Goal: Book appointment/travel/reservation

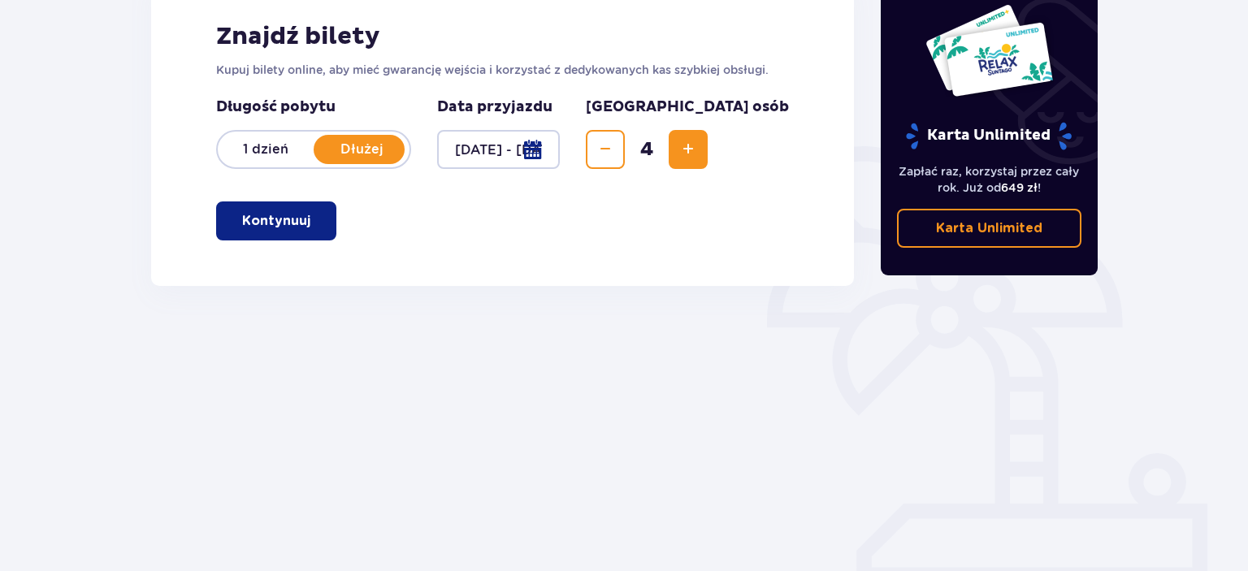
scroll to position [84, 0]
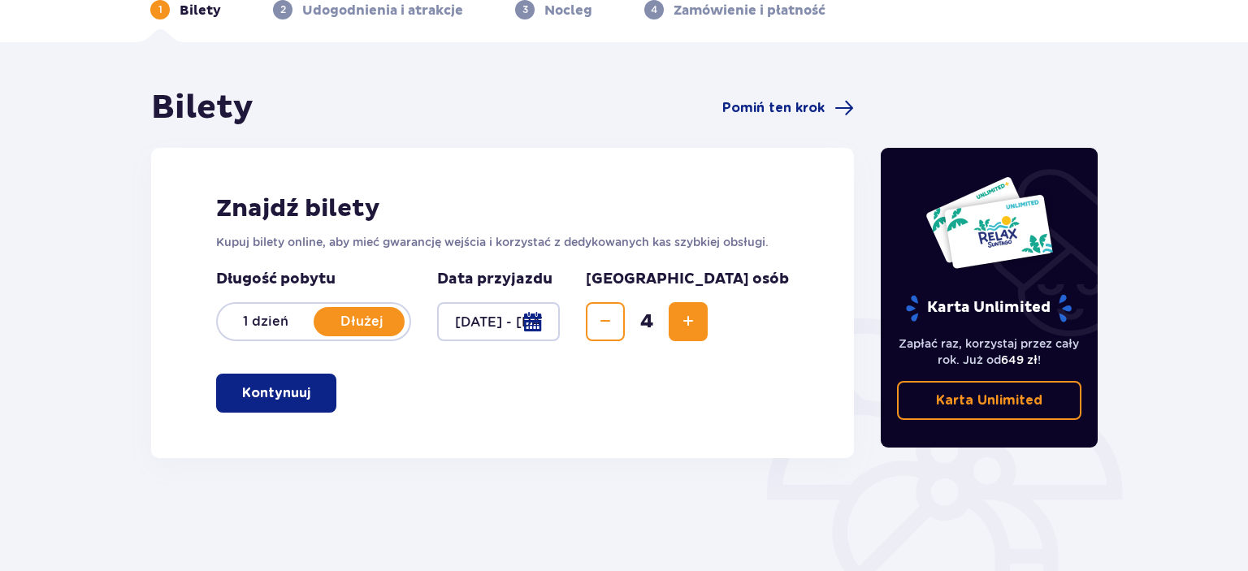
click at [299, 410] on button "Kontynuuj" at bounding box center [276, 393] width 120 height 39
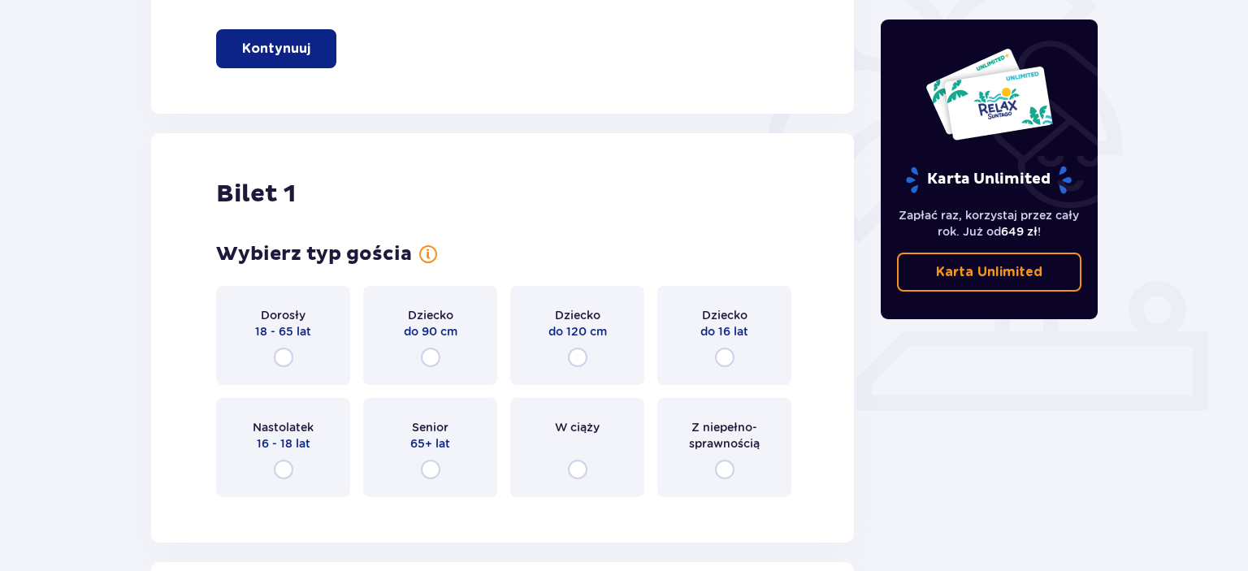
scroll to position [514, 0]
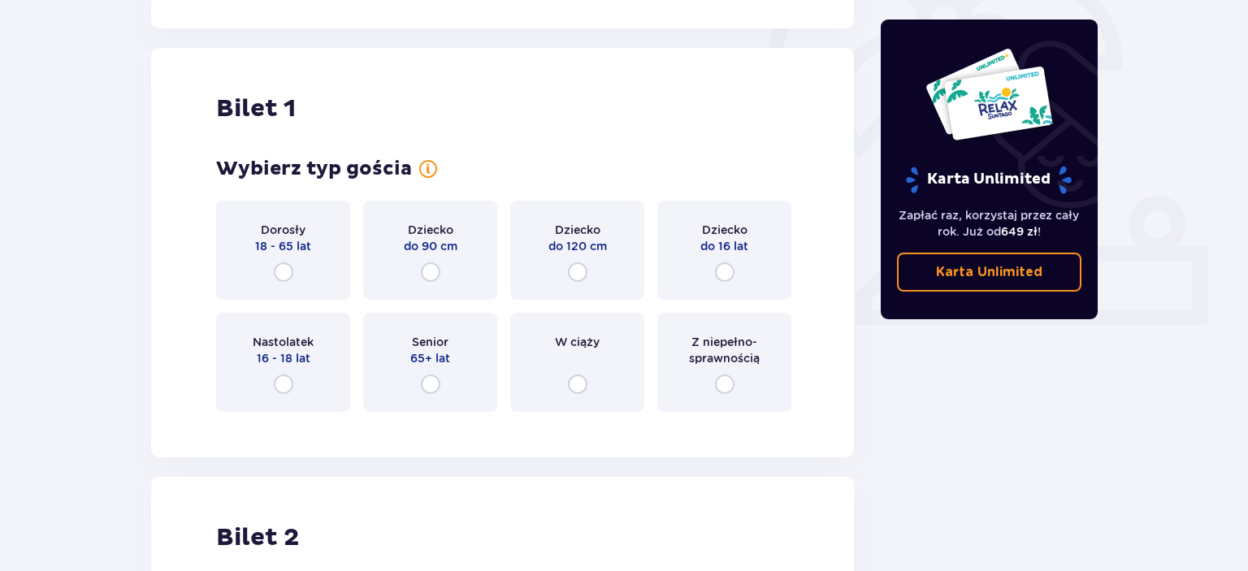
click at [290, 262] on div "Dorosły 18 - 65 lat" at bounding box center [283, 250] width 134 height 99
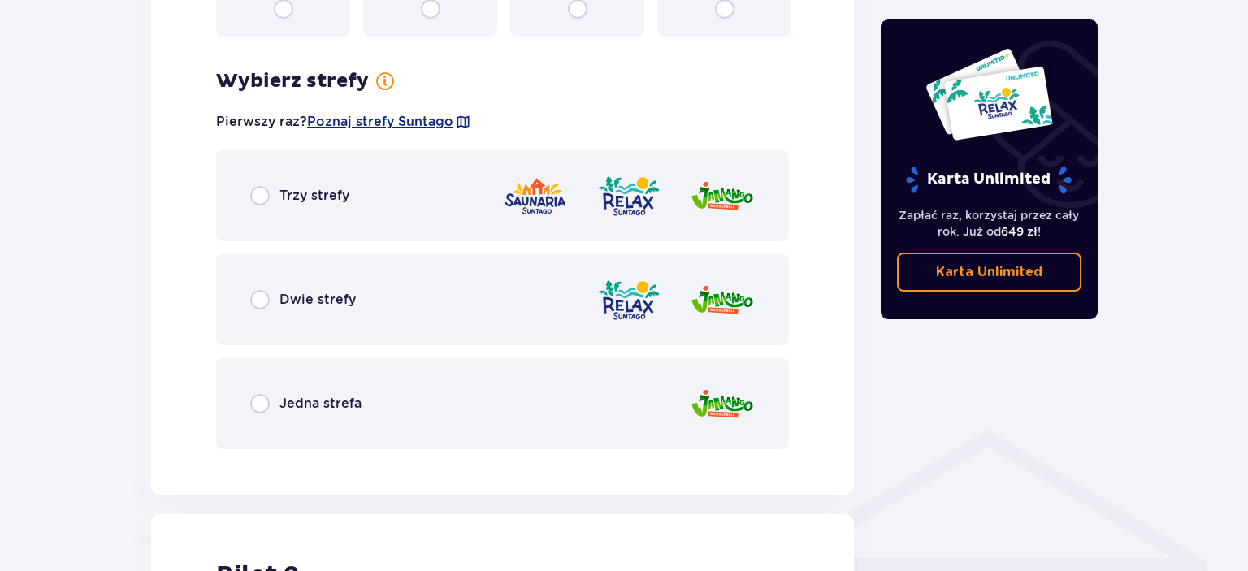
scroll to position [853, 0]
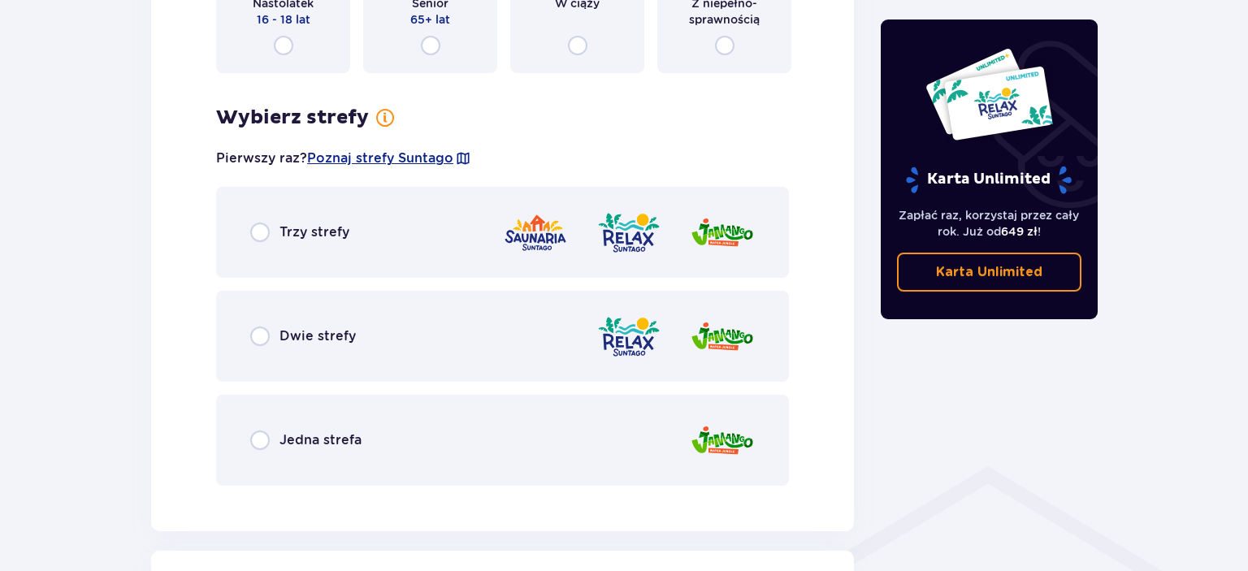
click at [253, 220] on div "Trzy strefy" at bounding box center [502, 232] width 573 height 91
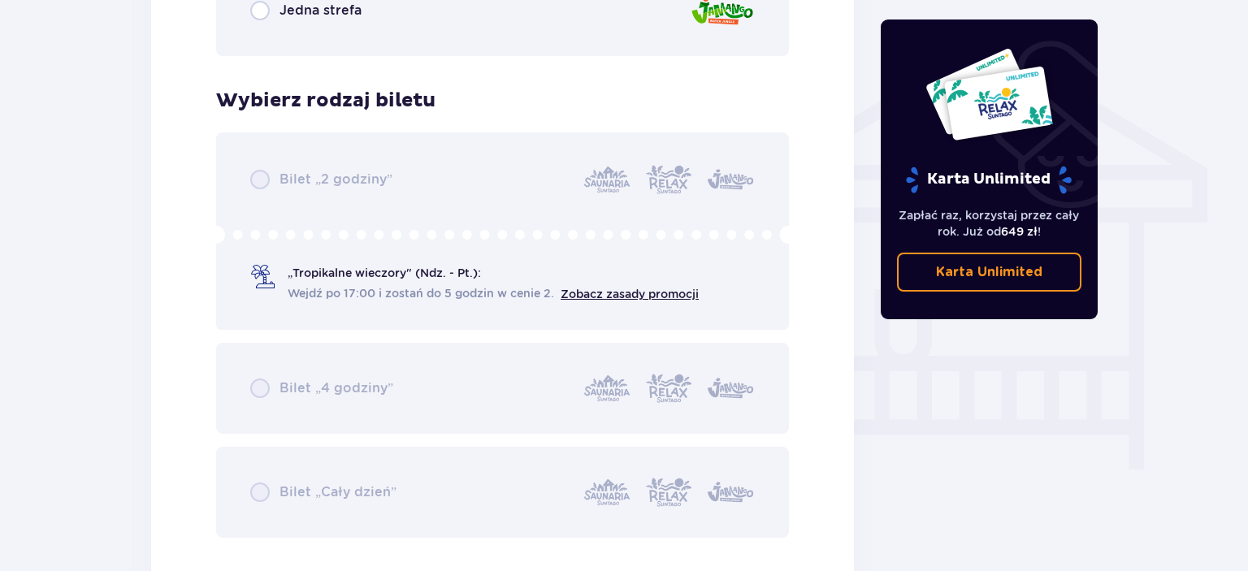
scroll to position [1179, 0]
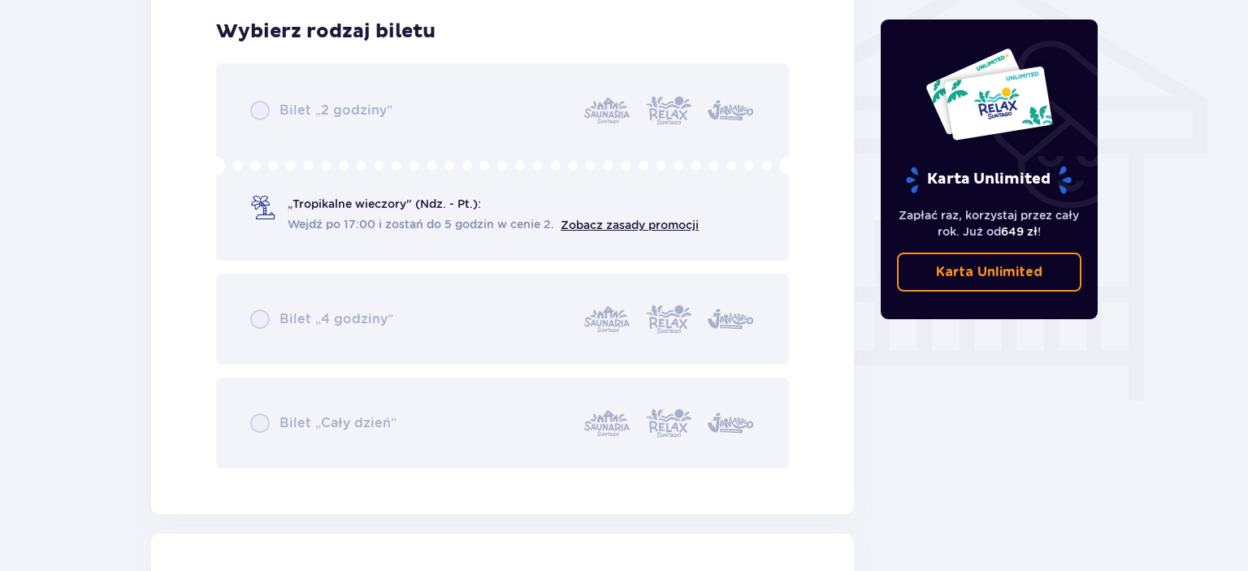
click at [320, 214] on div "Bilet „2 godziny” „Tropikalne wieczory" (Ndz. - Pt.): Wejdź po 17:00 i zostań d…" at bounding box center [502, 265] width 573 height 405
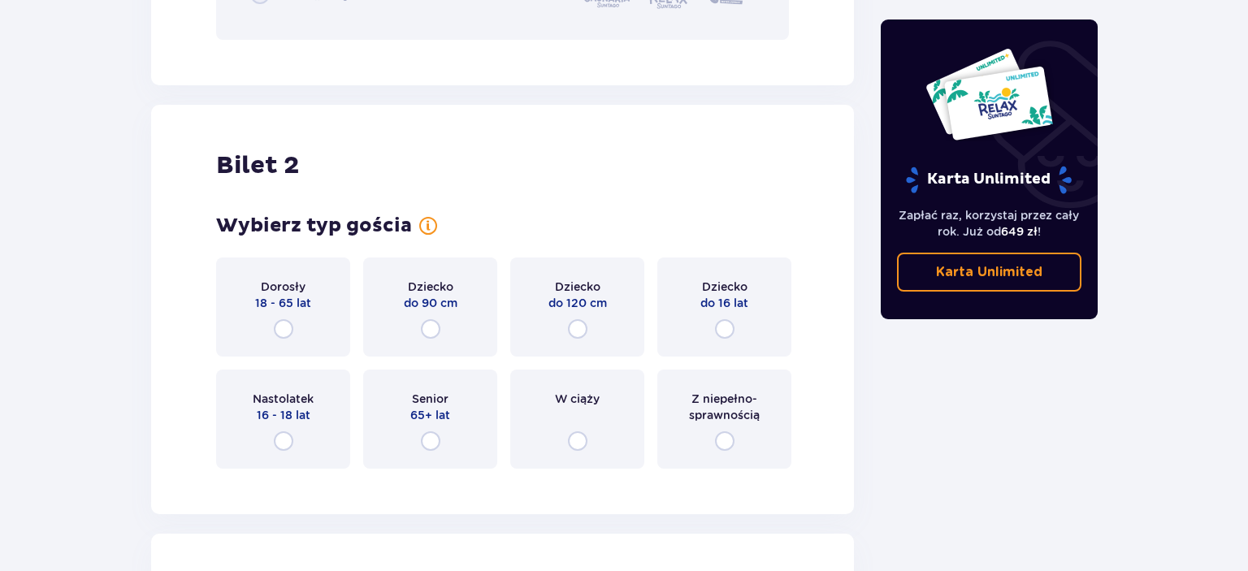
click at [307, 315] on div "Dorosły 18 - 65 lat" at bounding box center [283, 306] width 134 height 99
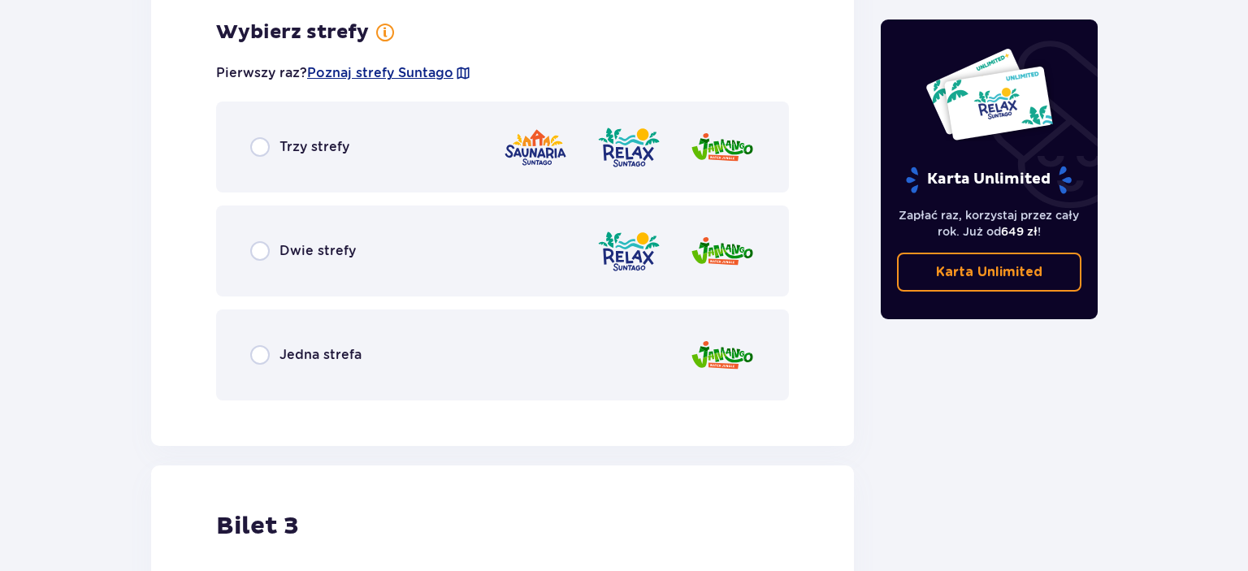
click at [460, 162] on div "Trzy strefy" at bounding box center [502, 147] width 573 height 91
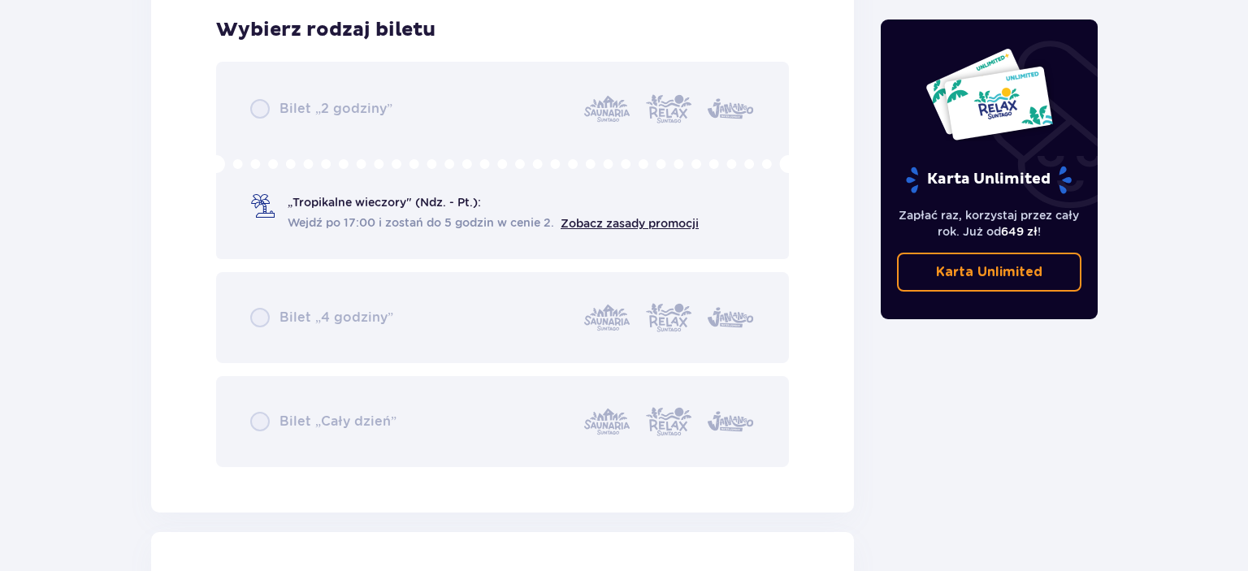
click at [423, 204] on div "Bilet „2 godziny” „Tropikalne wieczory" (Ndz. - Pt.): Wejdź po 17:00 i zostań d…" at bounding box center [502, 264] width 573 height 405
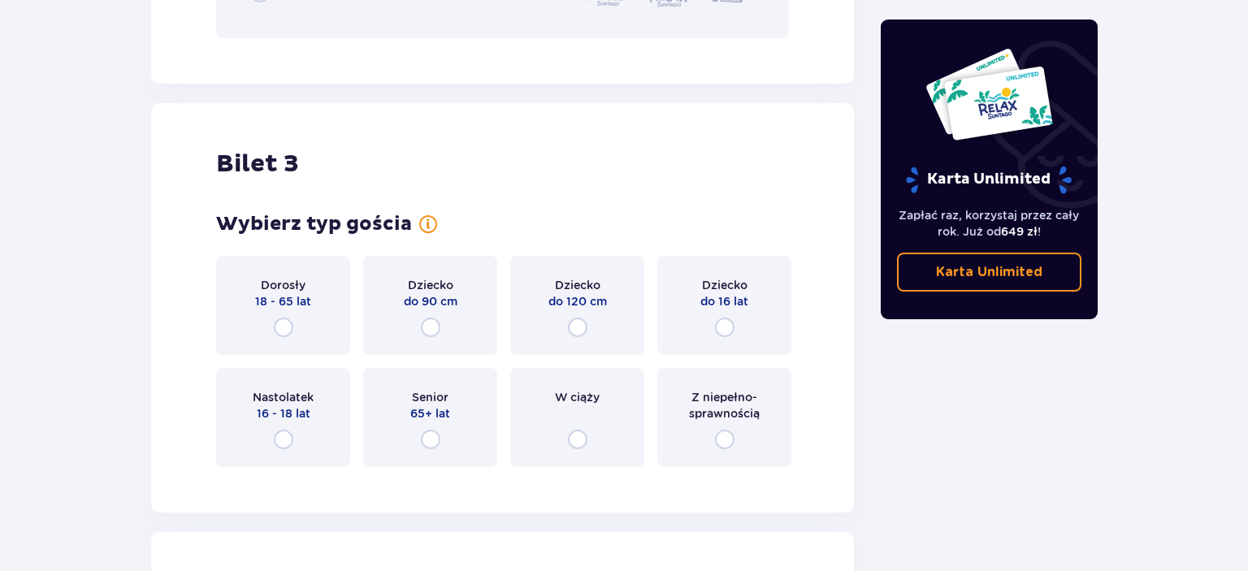
click at [754, 318] on div "Dziecko do 16 lat" at bounding box center [724, 305] width 134 height 99
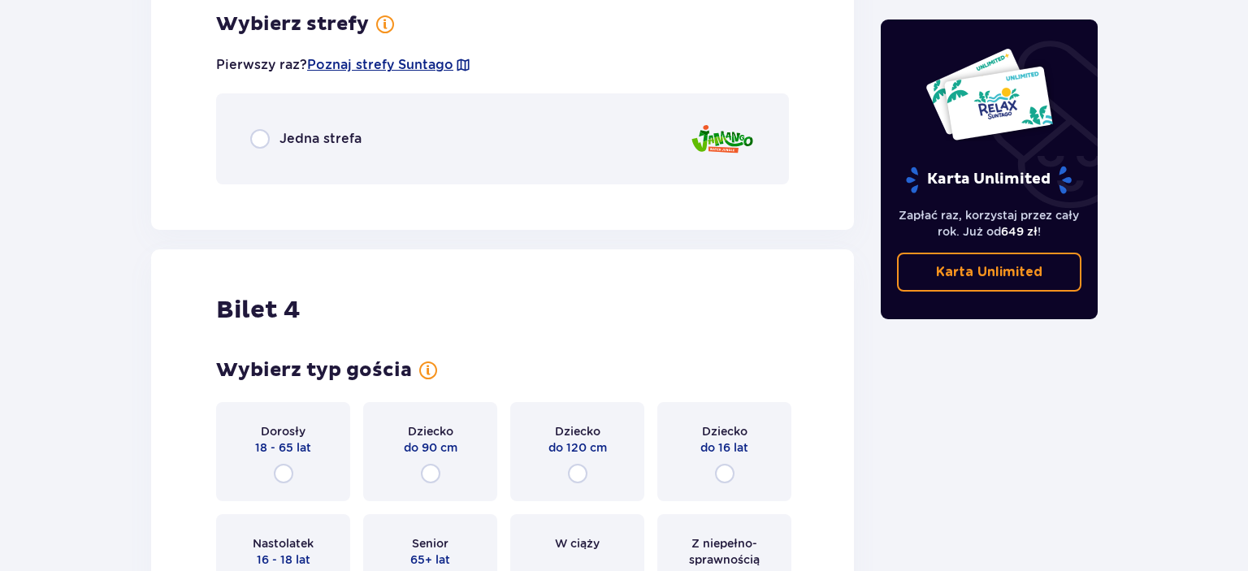
scroll to position [3678, 0]
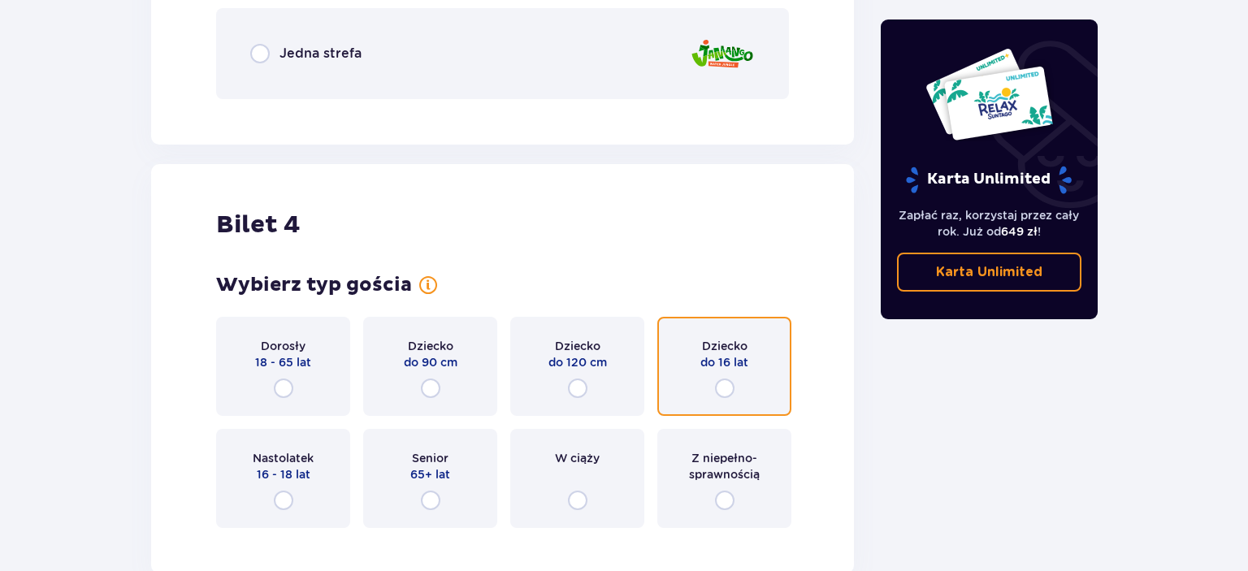
click at [723, 382] on input "radio" at bounding box center [724, 387] width 19 height 19
radio input "true"
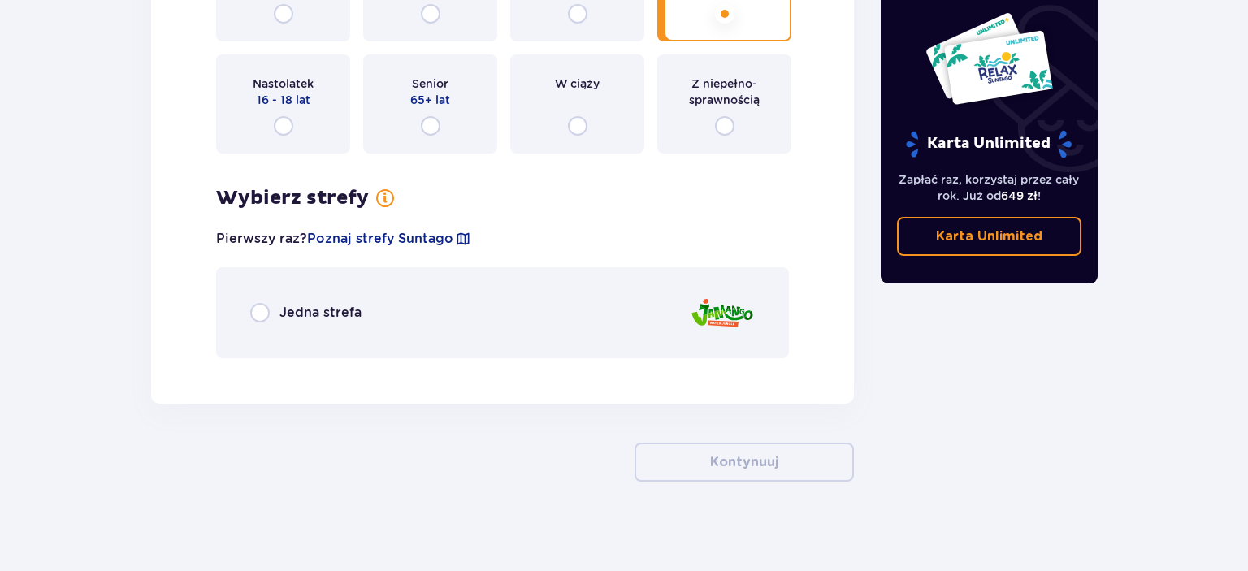
scroll to position [4059, 0]
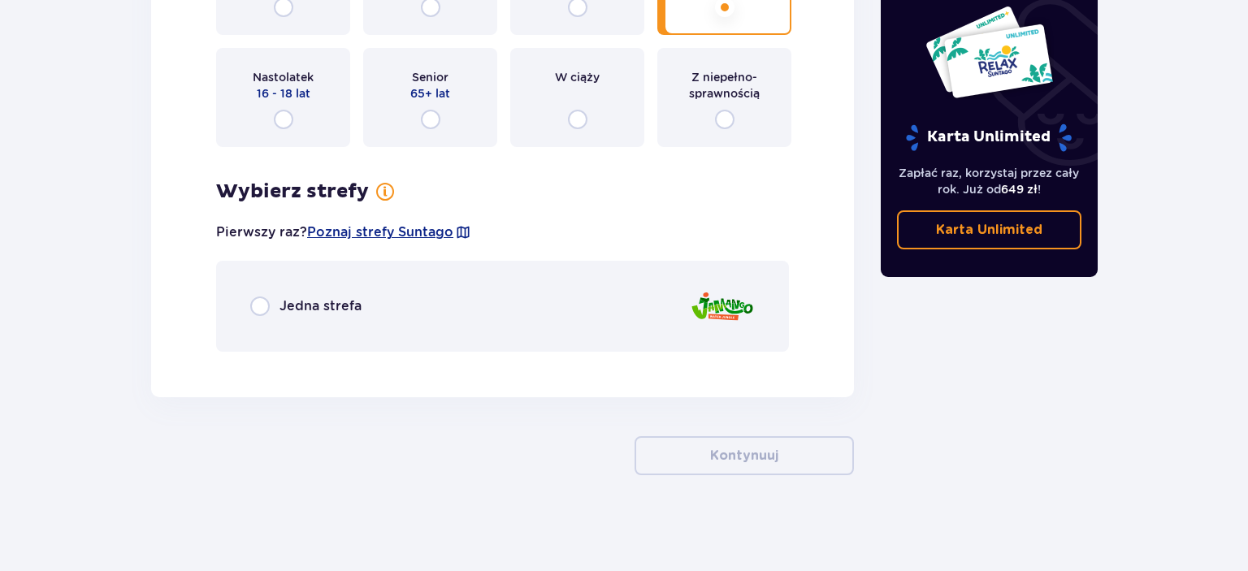
click at [442, 322] on div "Jedna strefa" at bounding box center [502, 306] width 573 height 91
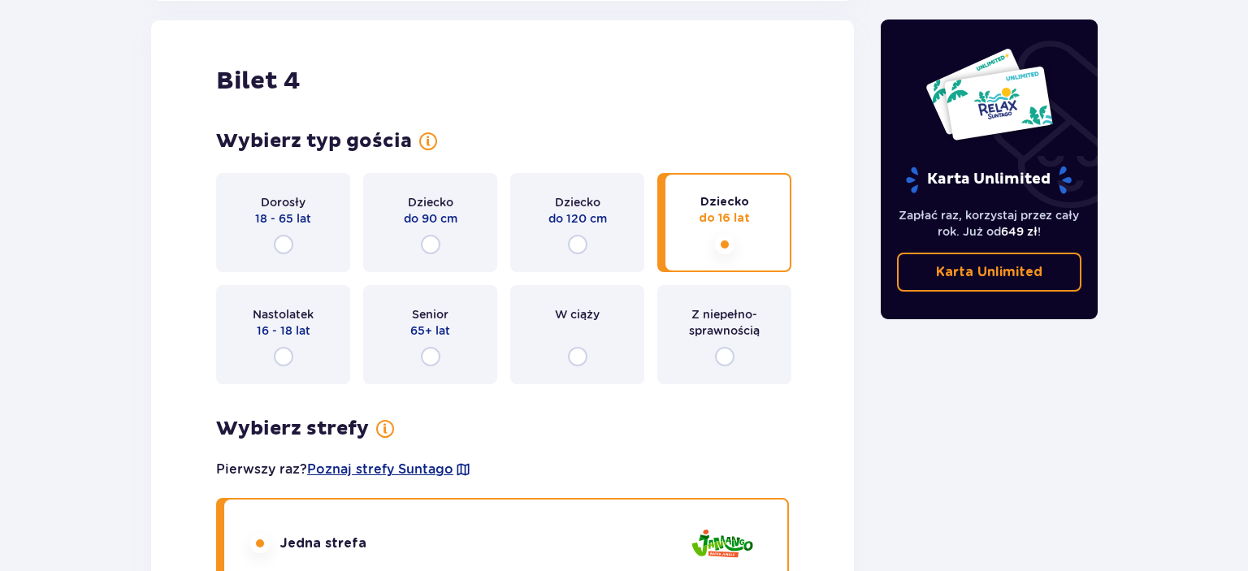
scroll to position [3564, 0]
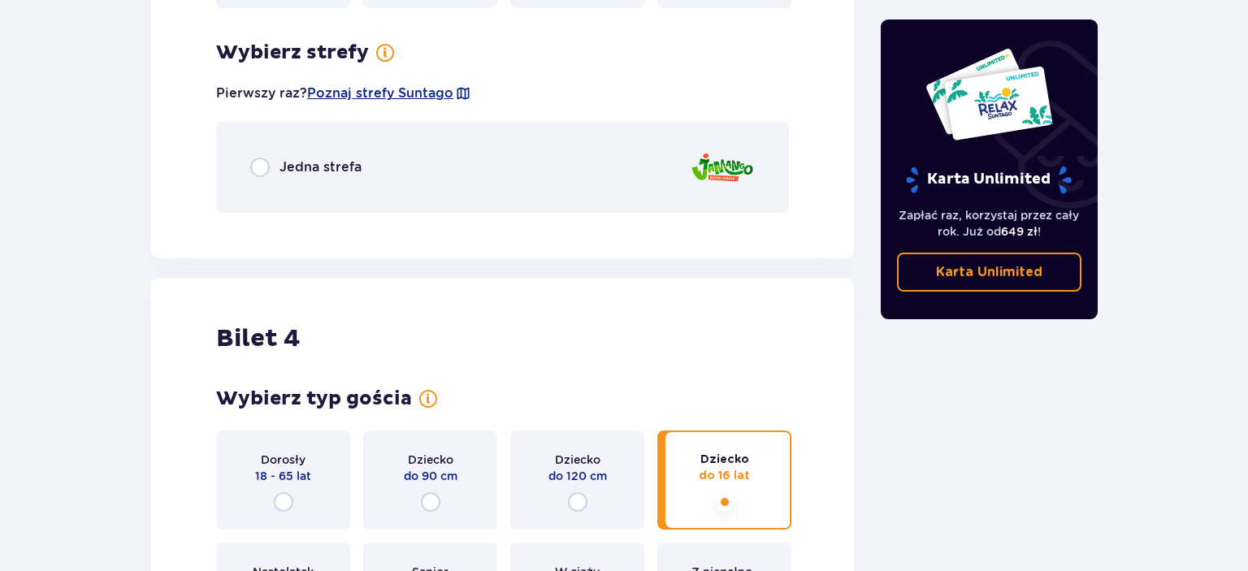
click at [489, 171] on div "Jedna strefa" at bounding box center [502, 167] width 573 height 91
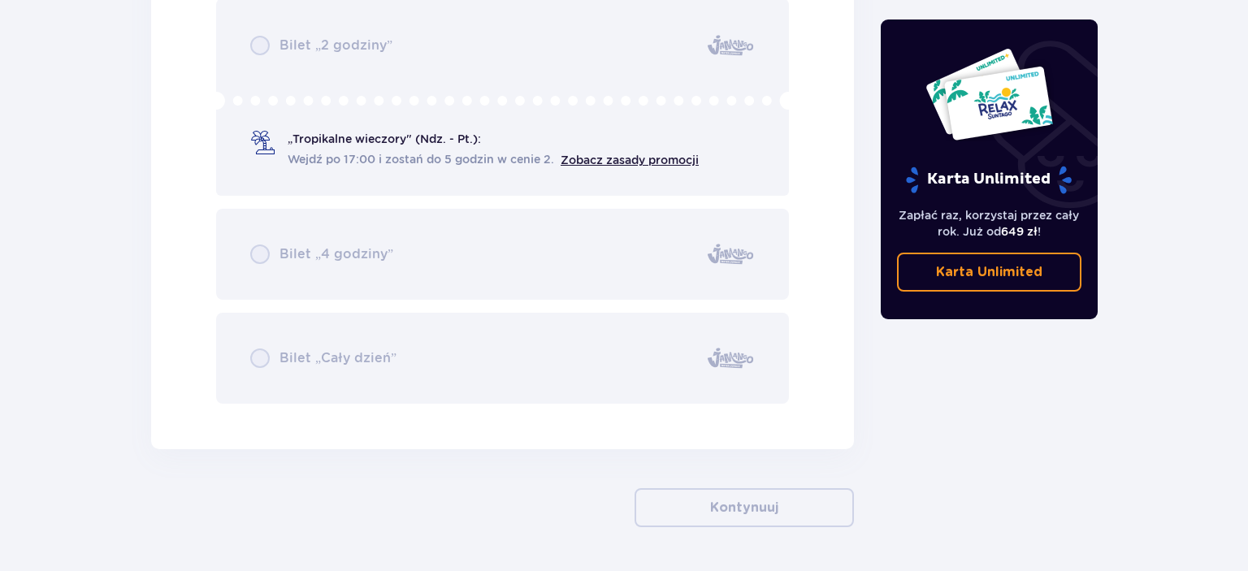
scroll to position [4935, 0]
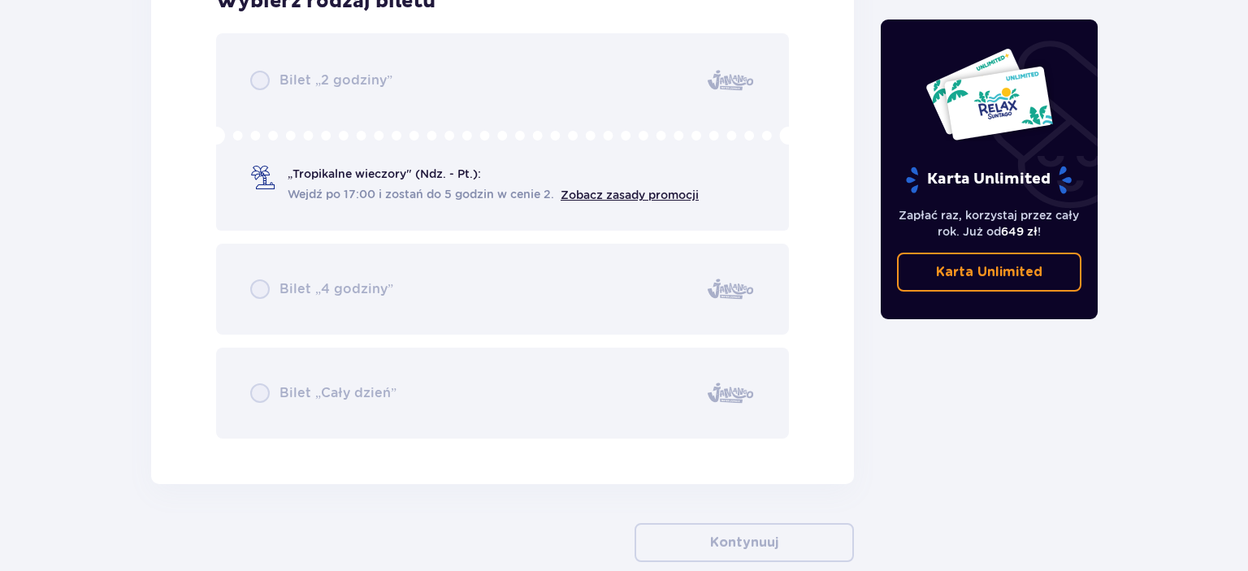
click at [409, 199] on div "Bilet „2 godziny” „Tropikalne wieczory" (Ndz. - Pt.): Wejdź po 17:00 i zostań d…" at bounding box center [502, 235] width 573 height 405
click at [353, 103] on div "Bilet „2 godziny” „Tropikalne wieczory" (Ndz. - Pt.): Wejdź po 17:00 i zostań d…" at bounding box center [502, 235] width 573 height 405
click at [346, 296] on div "Bilet „2 godziny” „Tropikalne wieczory" (Ndz. - Pt.): Wejdź po 17:00 i zostań d…" at bounding box center [502, 235] width 573 height 405
click at [361, 377] on div "Bilet „2 godziny” „Tropikalne wieczory" (Ndz. - Pt.): Wejdź po 17:00 i zostań d…" at bounding box center [502, 235] width 573 height 405
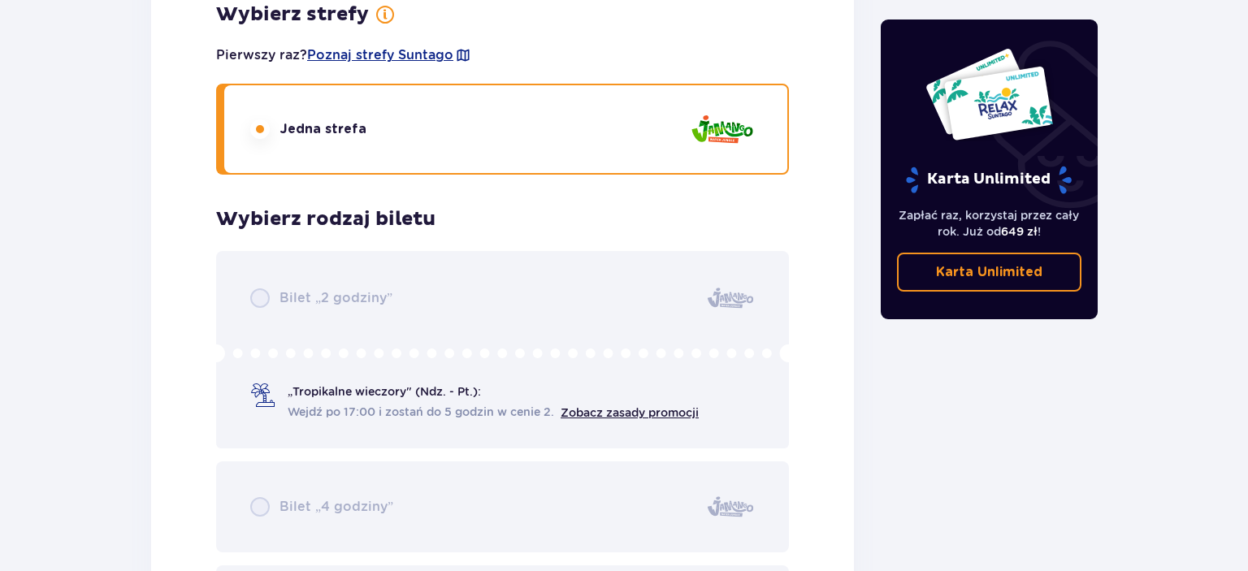
scroll to position [4591, 0]
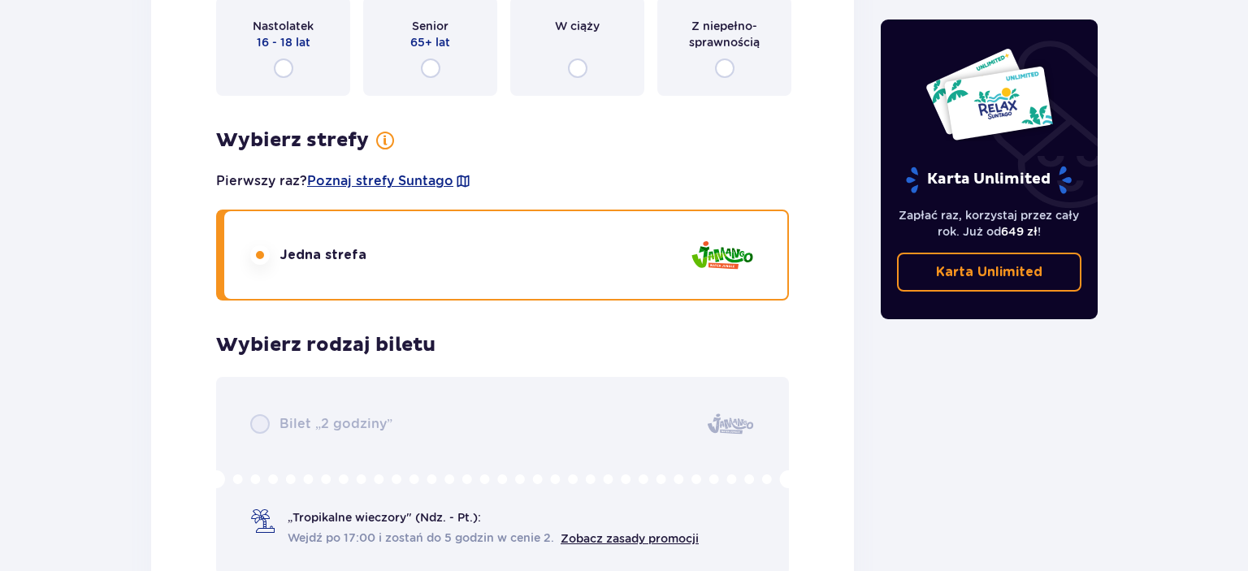
click at [268, 517] on div "Bilet „2 godziny” „Tropikalne wieczory" (Ndz. - Pt.): Wejdź po 17:00 i zostań d…" at bounding box center [502, 579] width 573 height 405
click at [229, 470] on div "Bilet „2 godziny” „Tropikalne wieczory" (Ndz. - Pt.): Wejdź po 17:00 i zostań d…" at bounding box center [502, 579] width 573 height 405
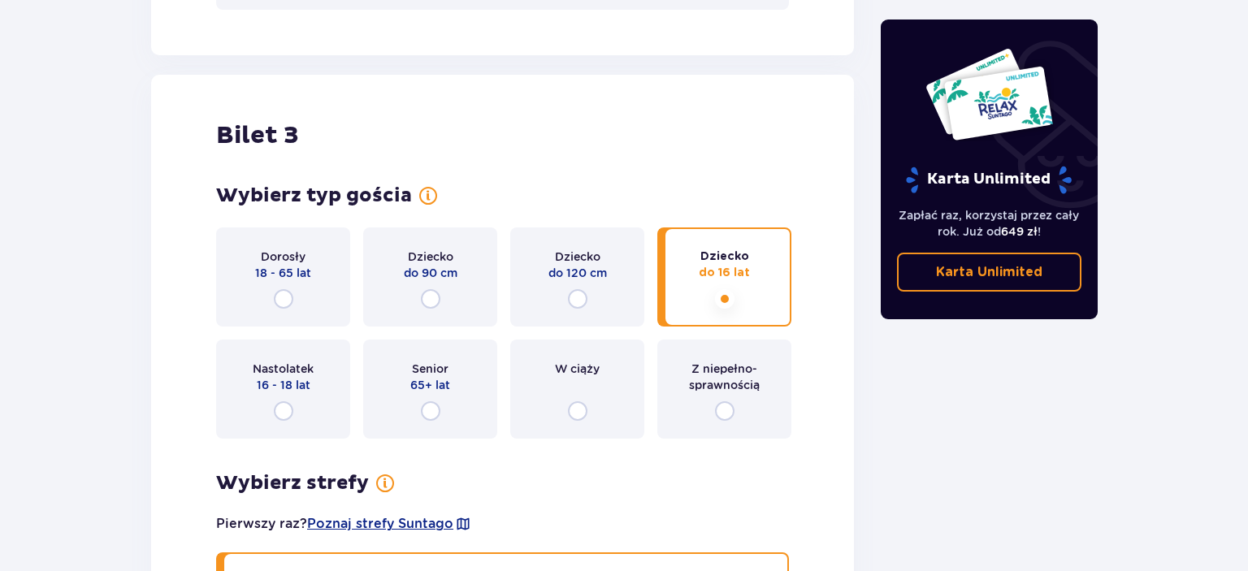
scroll to position [2533, 0]
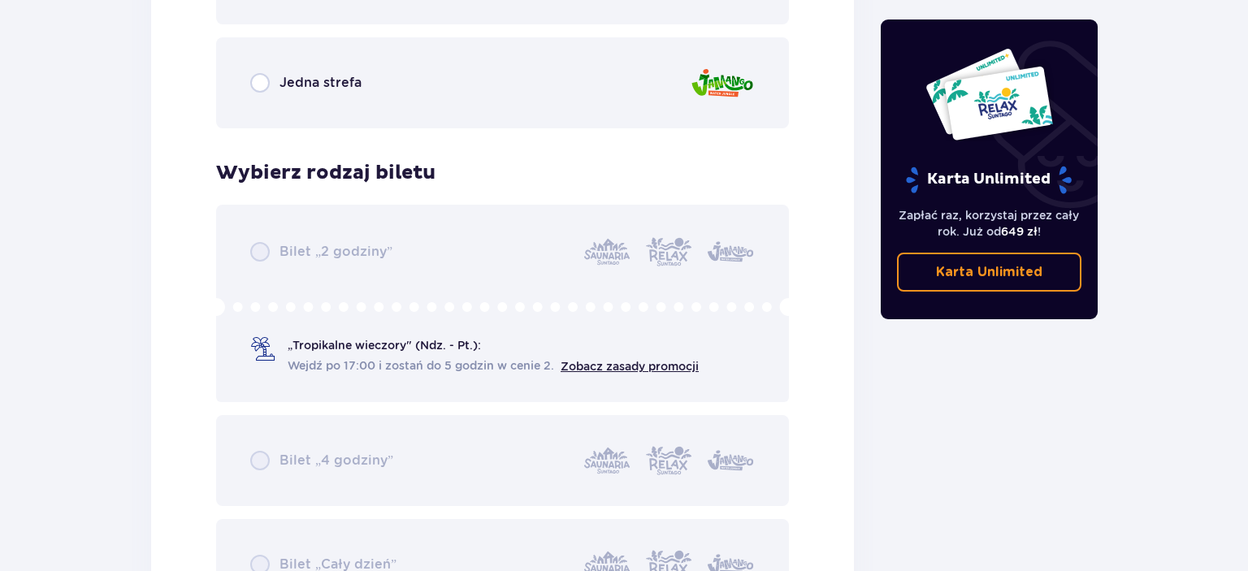
click at [465, 238] on div "Bilet „2 godziny” „Tropikalne wieczory" (Ndz. - Pt.): Wejdź po 17:00 i zostań d…" at bounding box center [502, 407] width 573 height 405
click at [267, 255] on div "Bilet „2 godziny” „Tropikalne wieczory" (Ndz. - Pt.): Wejdź po 17:00 i zostań d…" at bounding box center [502, 407] width 573 height 405
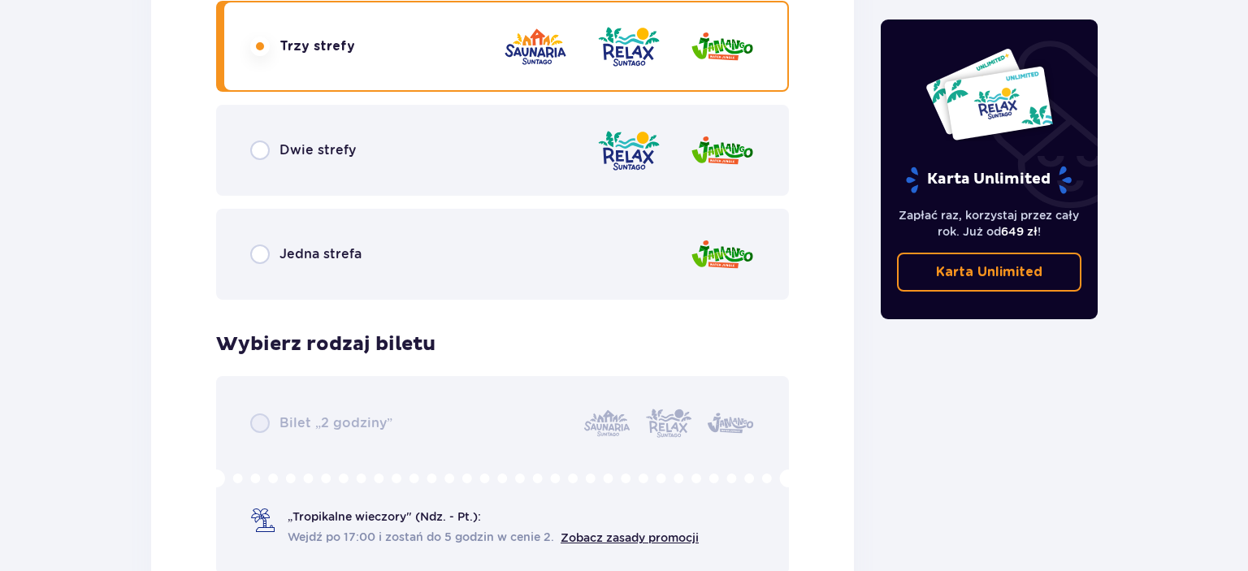
scroll to position [2018, 0]
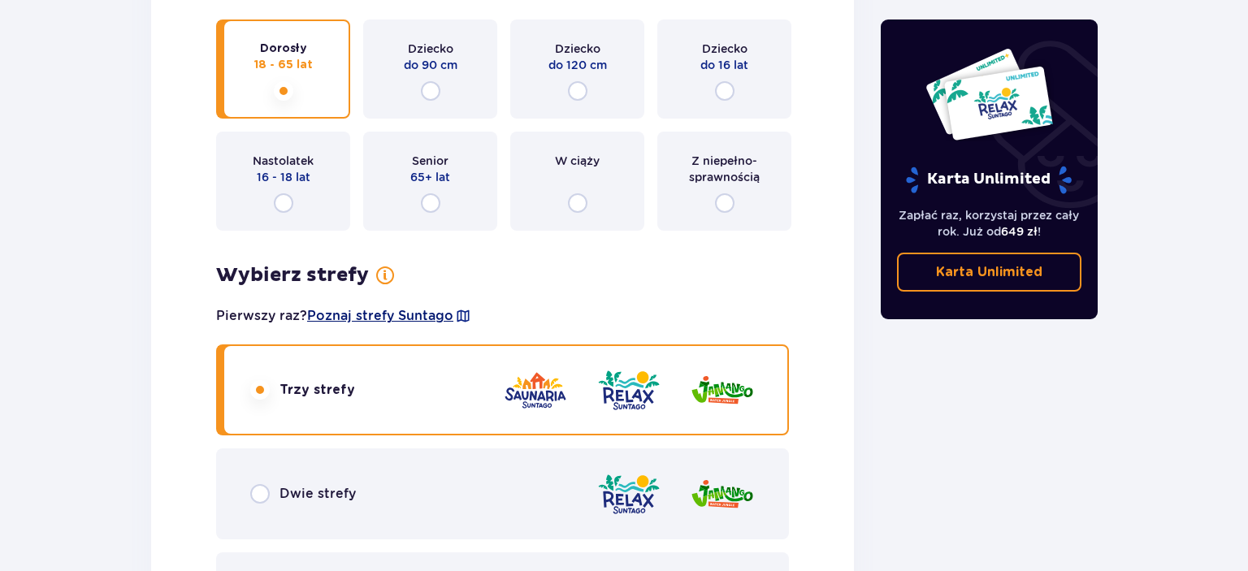
click at [432, 322] on span "Poznaj strefy Suntago" at bounding box center [380, 316] width 146 height 18
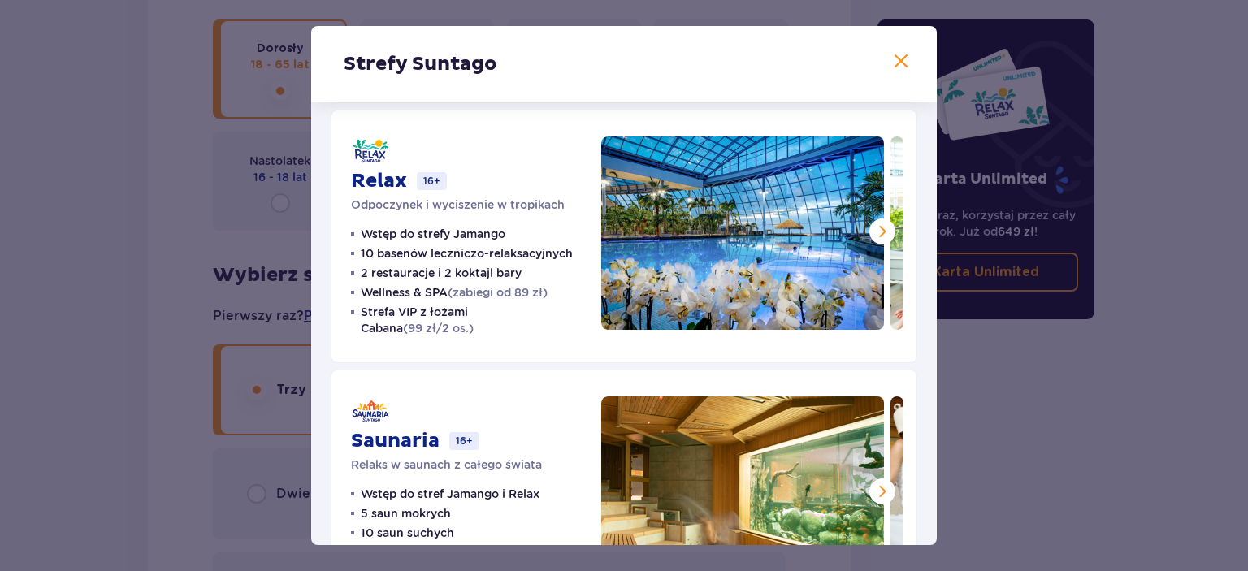
scroll to position [361, 0]
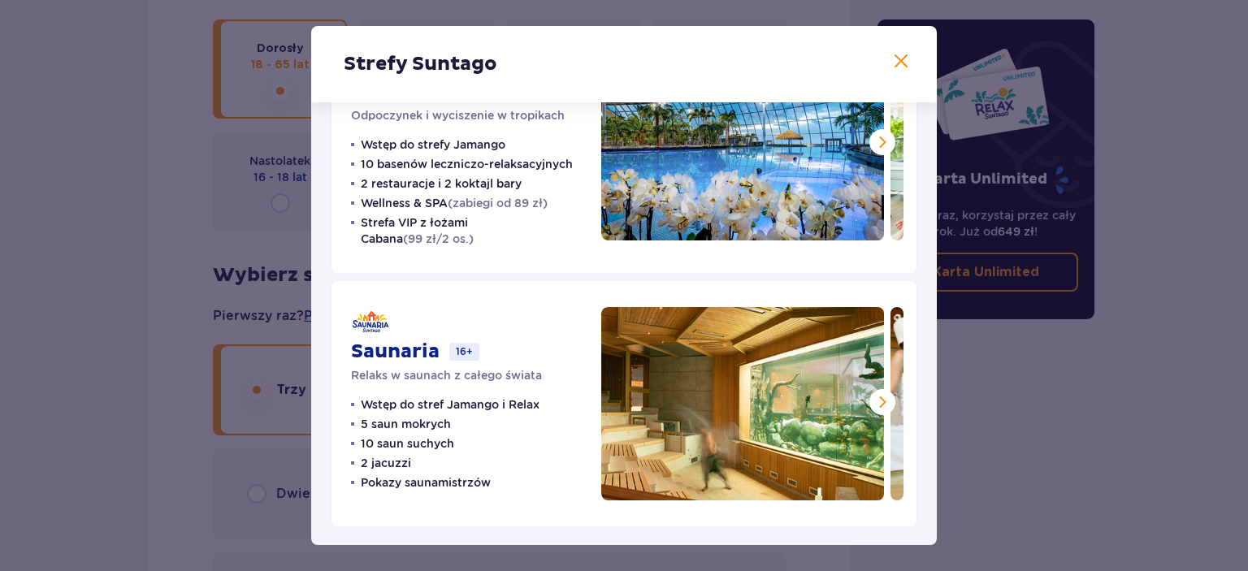
click at [901, 60] on span at bounding box center [900, 61] width 19 height 19
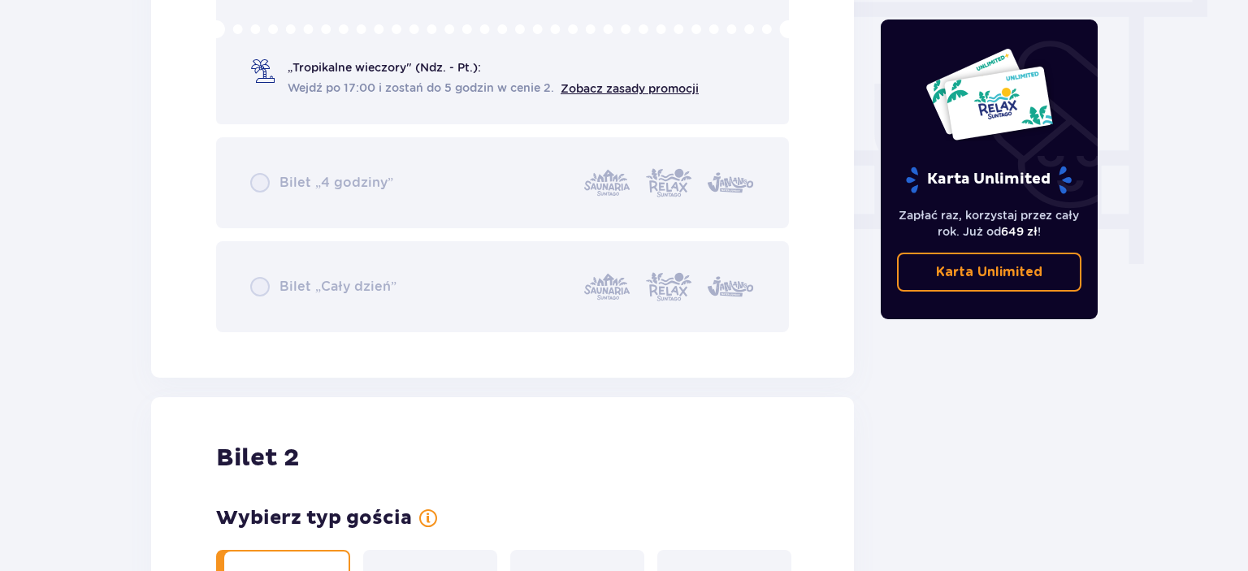
scroll to position [1247, 0]
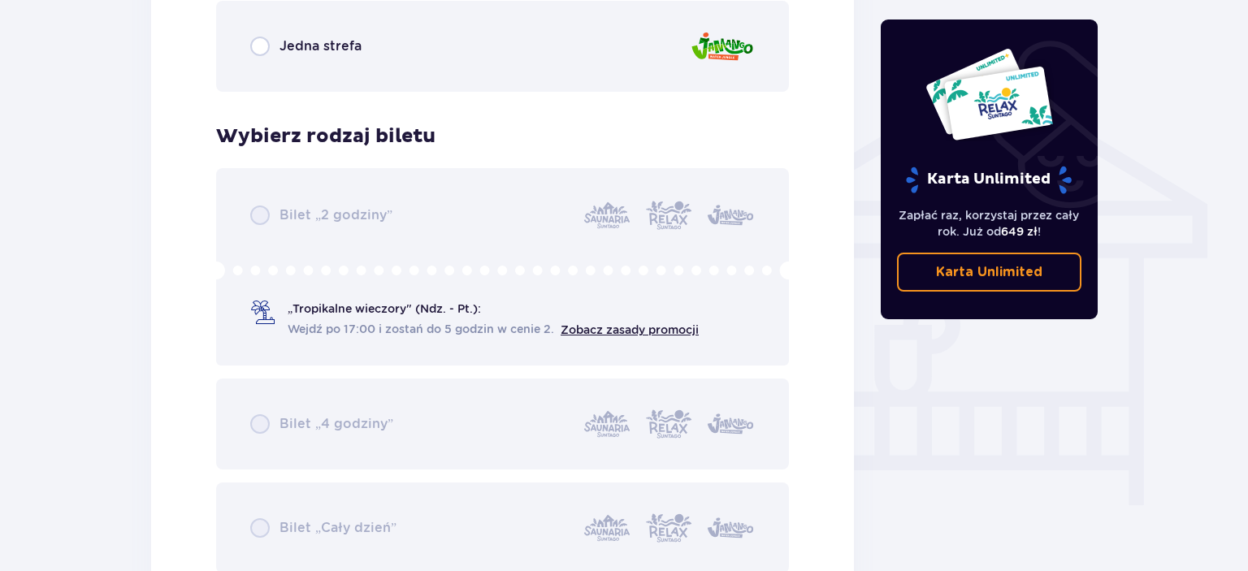
click at [680, 338] on div "Bilet „2 godziny” „Tropikalne wieczory" (Ndz. - Pt.): Wejdź po 17:00 i zostań d…" at bounding box center [502, 370] width 573 height 405
click at [660, 327] on div "Bilet „2 godziny” „Tropikalne wieczory" (Ndz. - Pt.): Wejdź po 17:00 i zostań d…" at bounding box center [502, 370] width 573 height 405
click at [652, 328] on div "Bilet „2 godziny” „Tropikalne wieczory" (Ndz. - Pt.): Wejdź po 17:00 i zostań d…" at bounding box center [502, 370] width 573 height 405
click at [652, 329] on div "Bilet „2 godziny” „Tropikalne wieczory" (Ndz. - Pt.): Wejdź po 17:00 i zostań d…" at bounding box center [502, 370] width 573 height 405
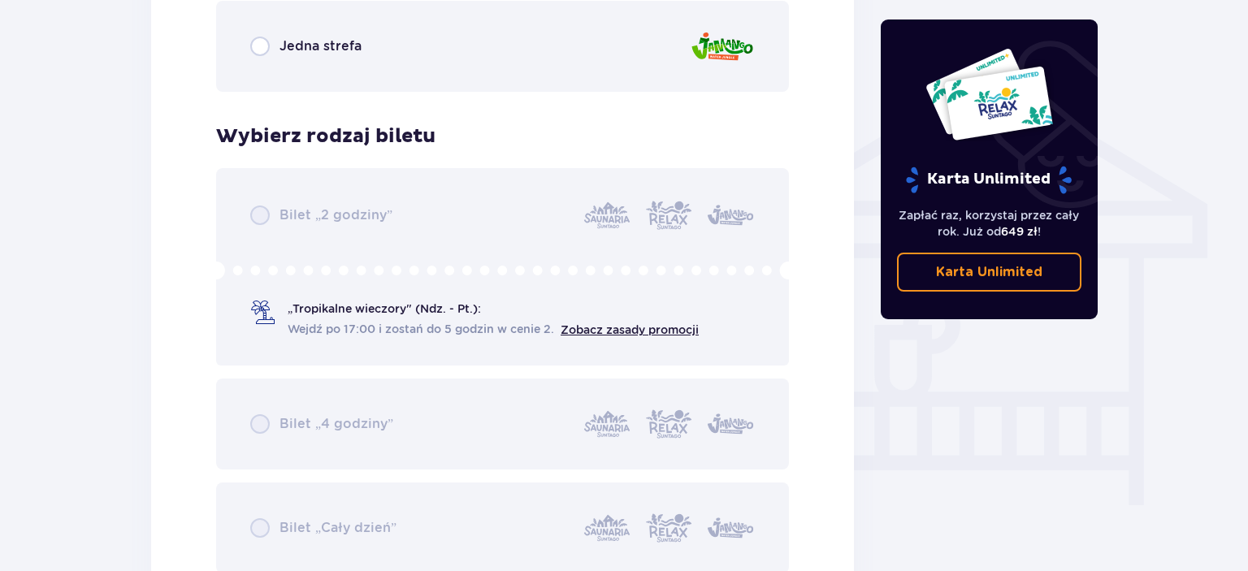
drag, startPoint x: 319, startPoint y: 417, endPoint x: 274, endPoint y: 434, distance: 48.3
click at [318, 417] on div "Bilet „2 godziny” „Tropikalne wieczory" (Ndz. - Pt.): Wejdź po 17:00 i zostań d…" at bounding box center [502, 370] width 573 height 405
click at [274, 434] on div "Bilet „2 godziny” „Tropikalne wieczory" (Ndz. - Pt.): Wejdź po 17:00 i zostań d…" at bounding box center [502, 370] width 573 height 405
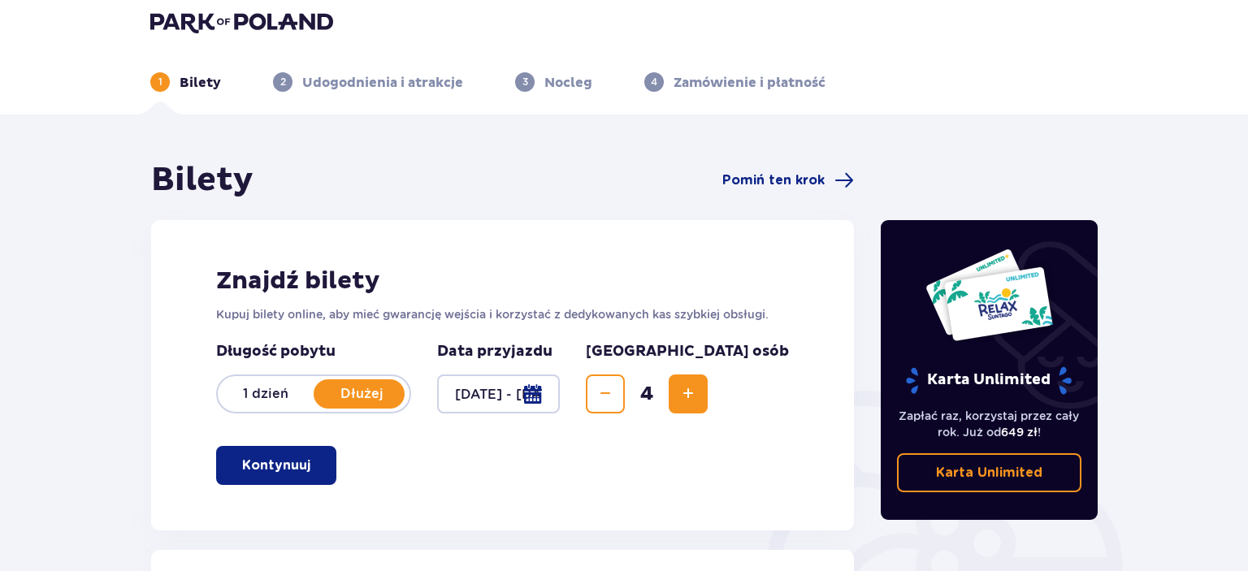
scroll to position [0, 0]
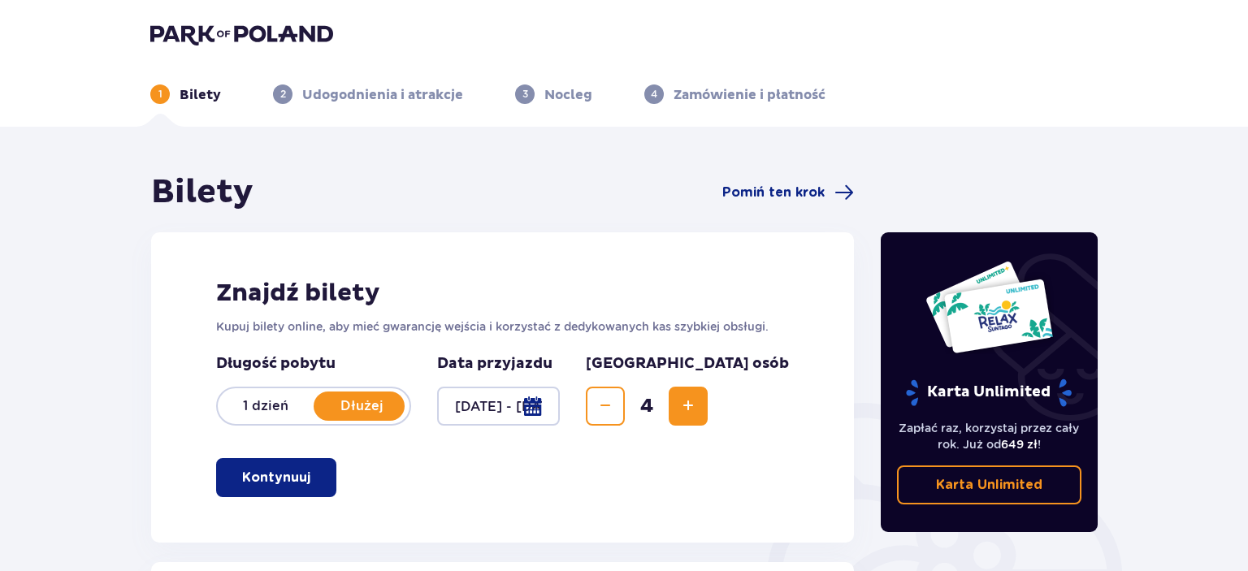
click at [300, 491] on button "Kontynuuj" at bounding box center [276, 477] width 120 height 39
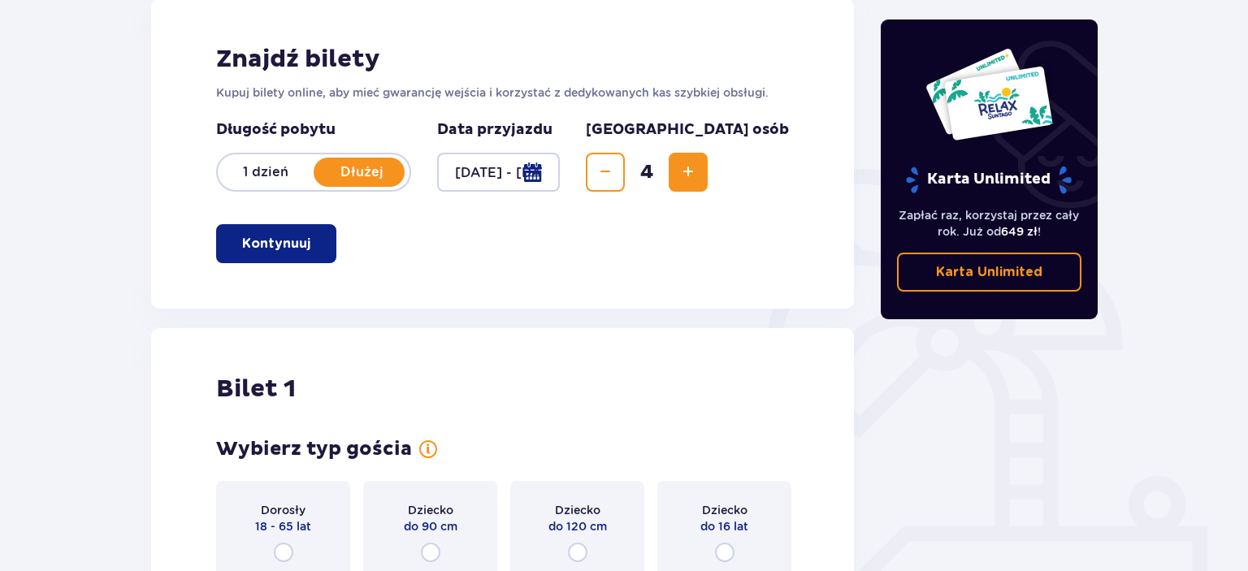
scroll to position [343, 0]
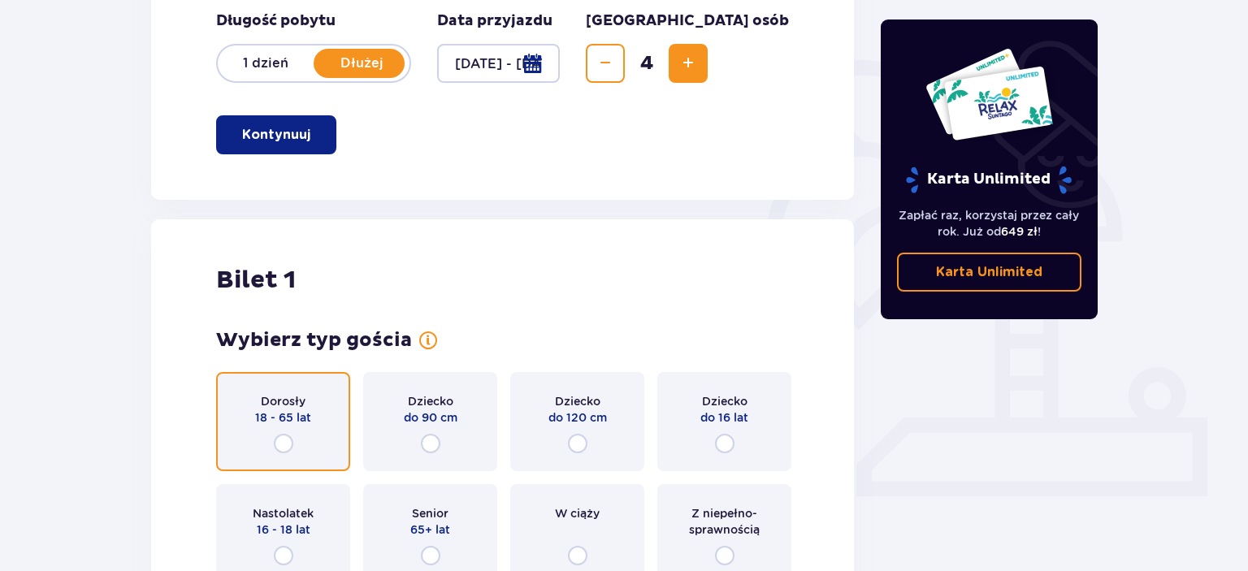
click at [290, 443] on input "radio" at bounding box center [283, 443] width 19 height 19
radio input "true"
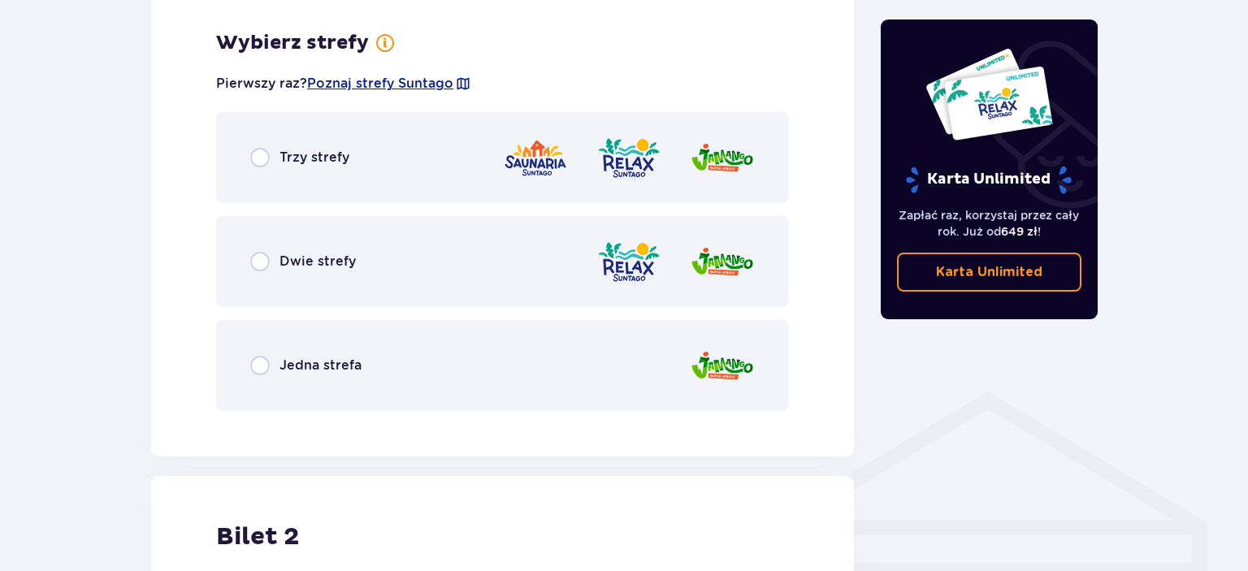
scroll to position [939, 0]
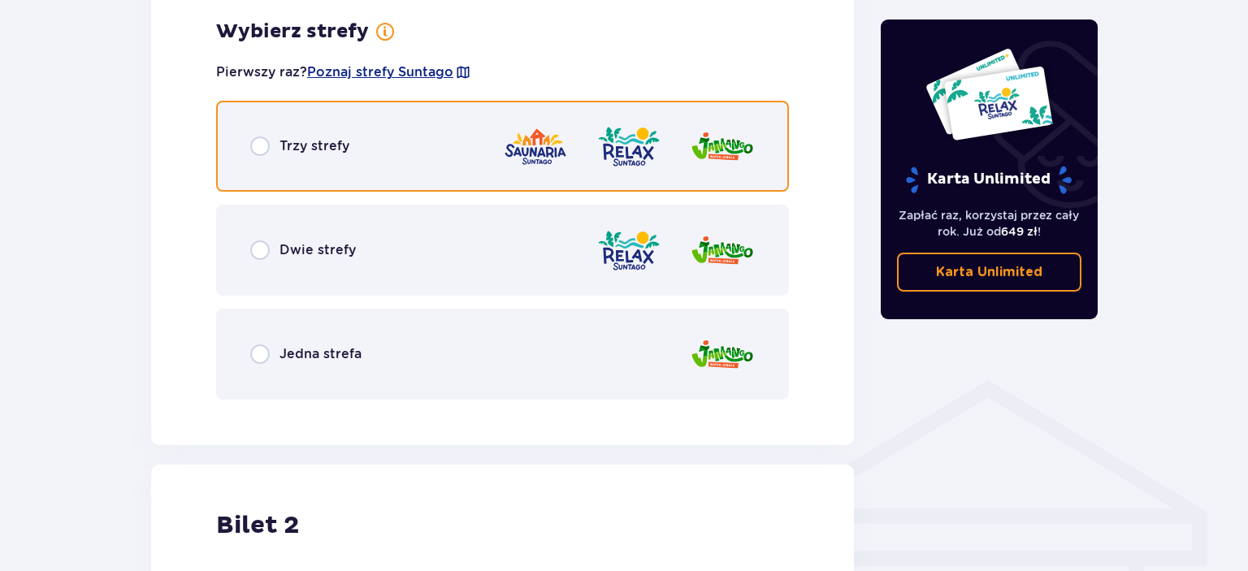
click at [265, 150] on input "radio" at bounding box center [259, 145] width 19 height 19
radio input "true"
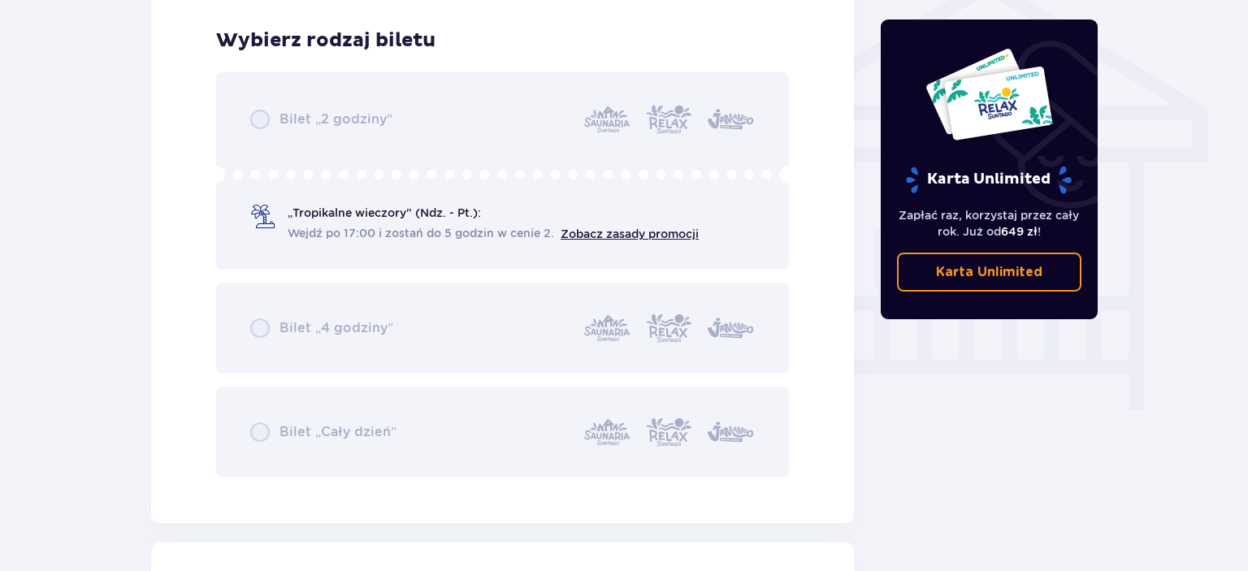
scroll to position [1352, 0]
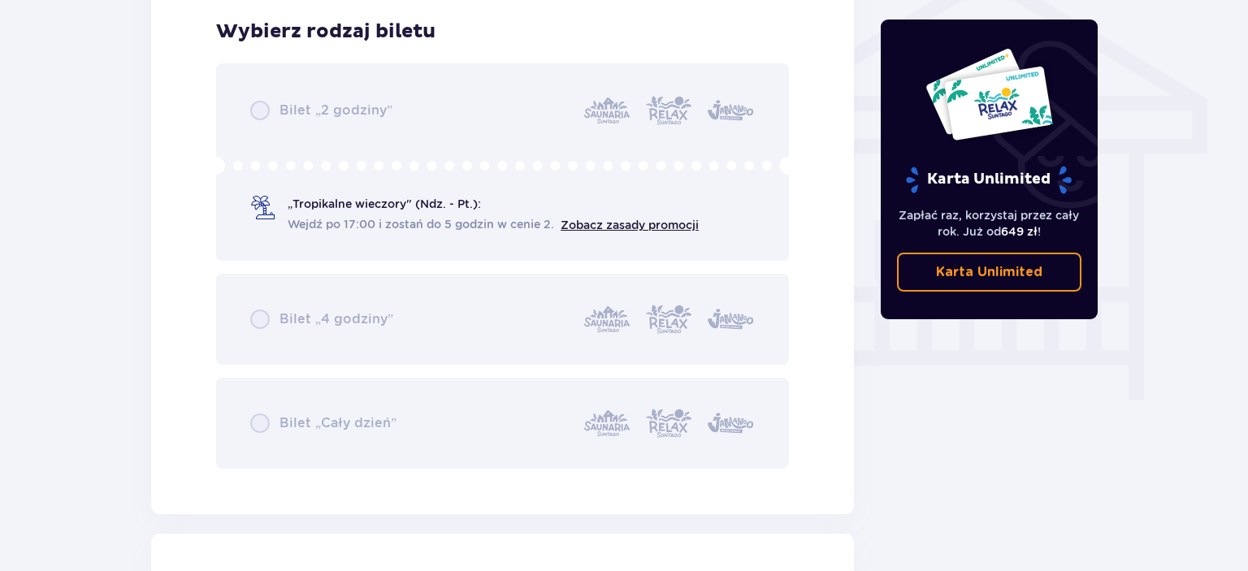
click at [244, 166] on div "Bilet „2 godziny” „Tropikalne wieczory" (Ndz. - Pt.): Wejdź po 17:00 i zostań d…" at bounding box center [502, 265] width 573 height 405
click at [254, 167] on div "Bilet „2 godziny” „Tropikalne wieczory" (Ndz. - Pt.): Wejdź po 17:00 i zostań d…" at bounding box center [502, 265] width 573 height 405
drag, startPoint x: 256, startPoint y: 168, endPoint x: 256, endPoint y: 184, distance: 15.4
click at [256, 171] on div "Bilet „2 godziny” „Tropikalne wieczory" (Ndz. - Pt.): Wejdź po 17:00 i zostań d…" at bounding box center [502, 265] width 573 height 405
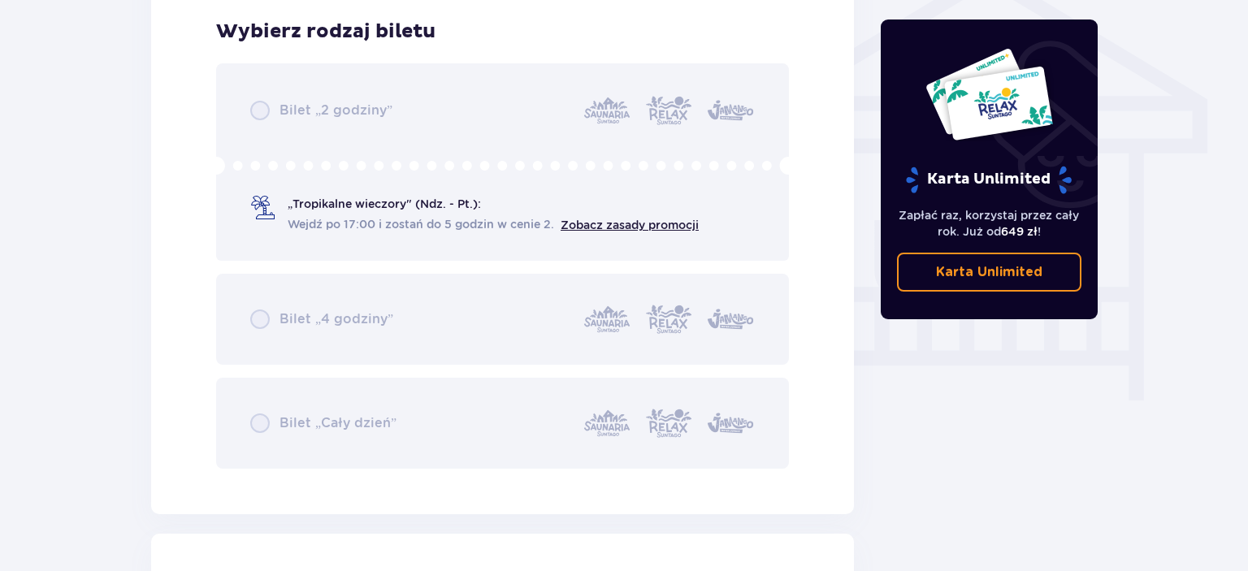
click at [260, 215] on div "Bilet „2 godziny” „Tropikalne wieczory" (Ndz. - Pt.): Wejdź po 17:00 i zostań d…" at bounding box center [502, 265] width 573 height 405
click at [256, 340] on div "Bilet „2 godziny” „Tropikalne wieczory" (Ndz. - Pt.): Wejdź po 17:00 i zostań d…" at bounding box center [502, 265] width 573 height 405
click at [263, 328] on div "Bilet „2 godziny” „Tropikalne wieczory" (Ndz. - Pt.): Wejdź po 17:00 i zostań d…" at bounding box center [502, 265] width 573 height 405
drag, startPoint x: 263, startPoint y: 328, endPoint x: 258, endPoint y: 391, distance: 63.5
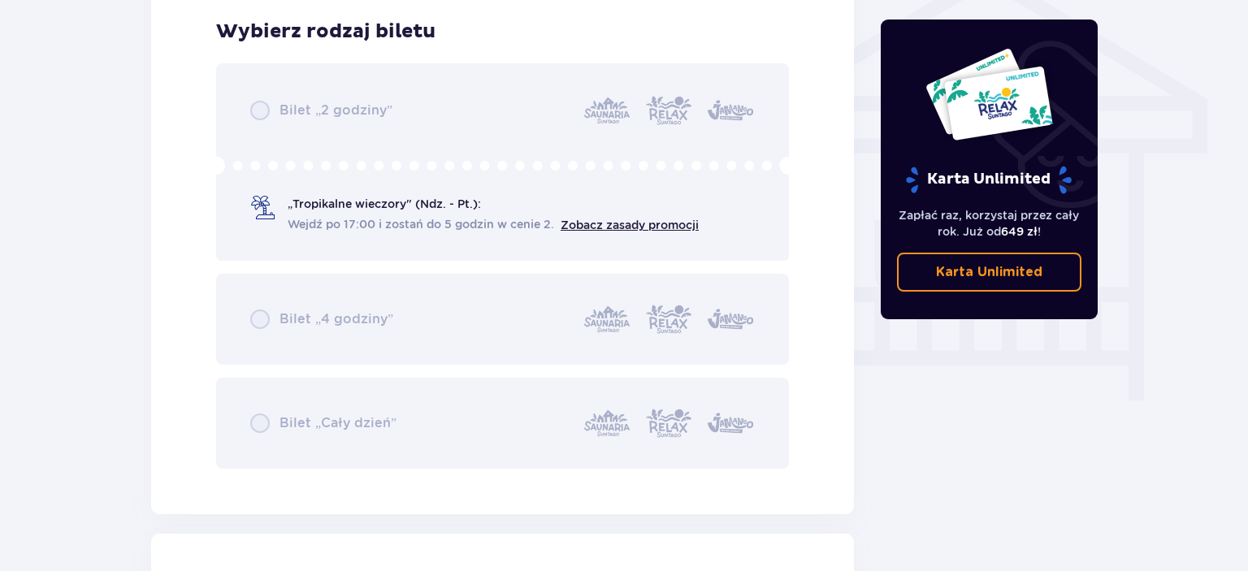
click at [257, 355] on div "Bilet „2 godziny” „Tropikalne wieczory" (Ndz. - Pt.): Wejdź po 17:00 i zostań d…" at bounding box center [502, 265] width 573 height 405
click at [266, 403] on div "Bilet „2 godziny” „Tropikalne wieczory" (Ndz. - Pt.): Wejdź po 17:00 i zostań d…" at bounding box center [502, 265] width 573 height 405
click at [257, 448] on div "Bilet „2 godziny” „Tropikalne wieczory" (Ndz. - Pt.): Wejdź po 17:00 i zostań d…" at bounding box center [502, 265] width 573 height 405
click at [265, 431] on div "Bilet „2 godziny” „Tropikalne wieczory" (Ndz. - Pt.): Wejdź po 17:00 i zostań d…" at bounding box center [502, 265] width 573 height 405
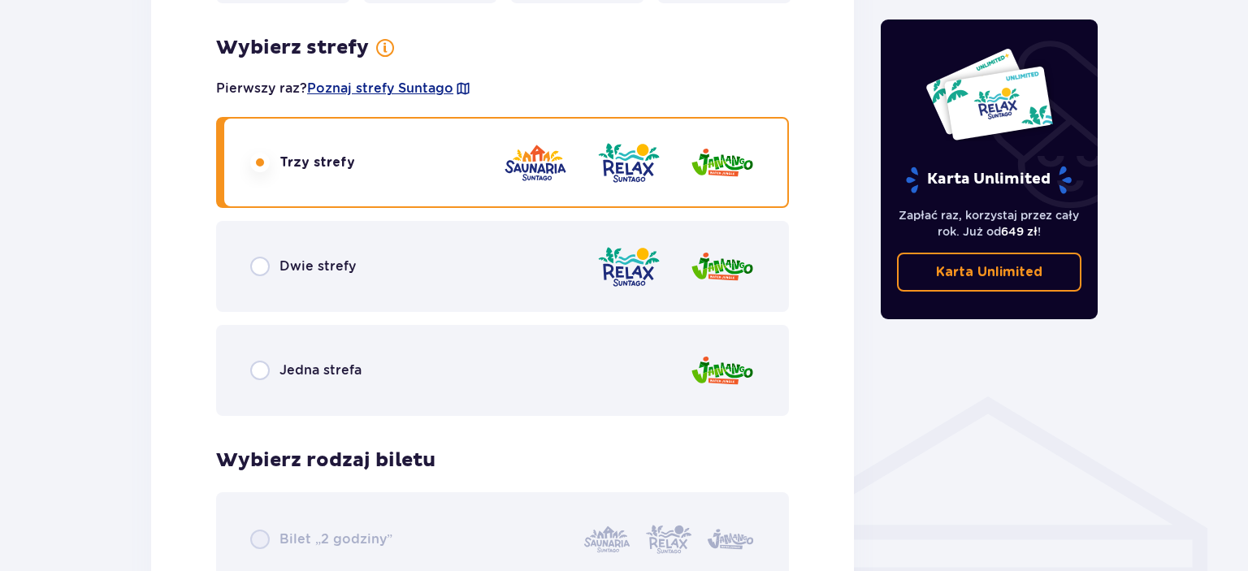
click at [314, 275] on div "Dwie strefy" at bounding box center [303, 266] width 106 height 19
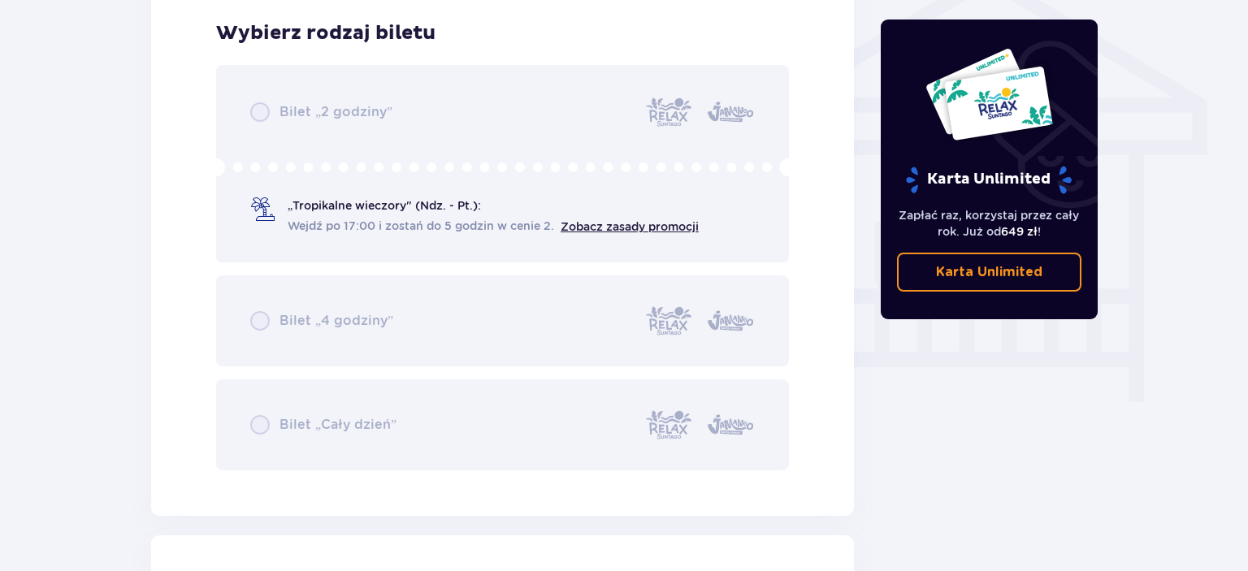
scroll to position [1352, 0]
click at [306, 230] on div "Bilet „2 godziny” „Tropikalne wieczory" (Ndz. - Pt.): Wejdź po 17:00 i zostań d…" at bounding box center [502, 265] width 573 height 405
click at [320, 218] on div "Bilet „2 godziny” „Tropikalne wieczory" (Ndz. - Pt.): Wejdź po 17:00 i zostań d…" at bounding box center [502, 265] width 573 height 405
drag, startPoint x: 332, startPoint y: 205, endPoint x: 785, endPoint y: 257, distance: 456.1
click at [350, 207] on div "Bilet „2 godziny” „Tropikalne wieczory" (Ndz. - Pt.): Wejdź po 17:00 i zostań d…" at bounding box center [502, 265] width 573 height 405
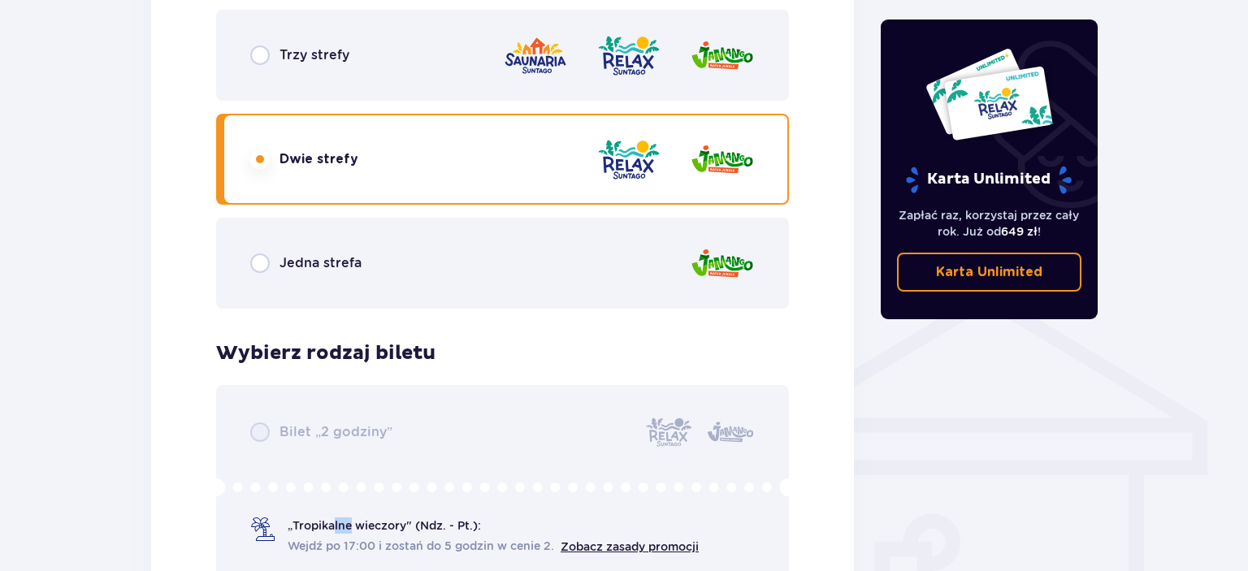
scroll to position [923, 0]
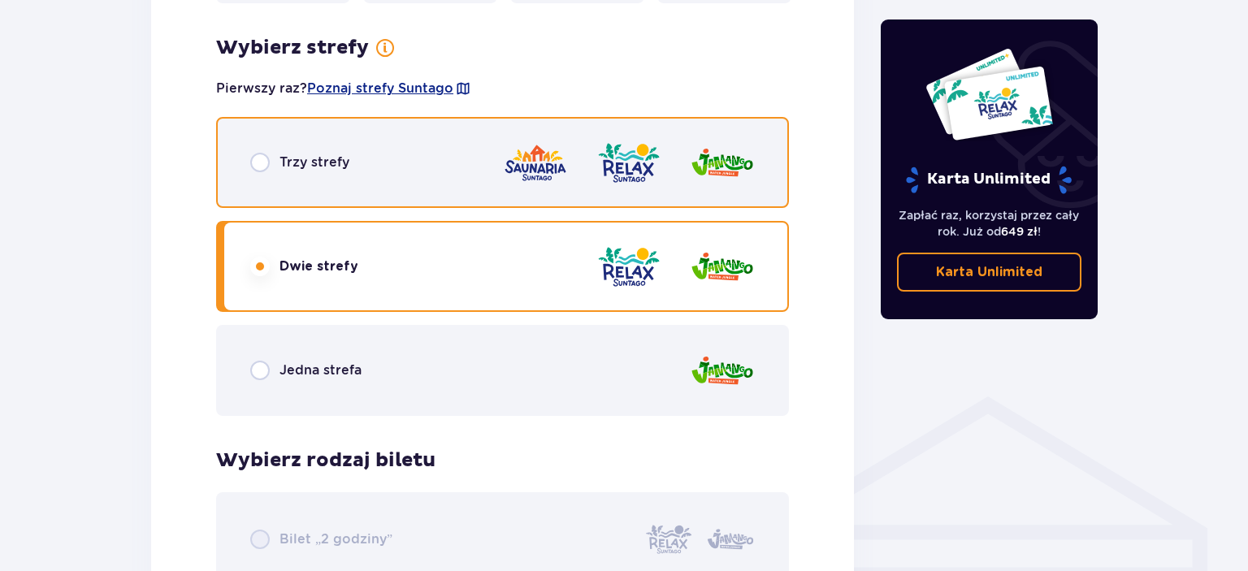
click at [269, 161] on input "radio" at bounding box center [259, 162] width 19 height 19
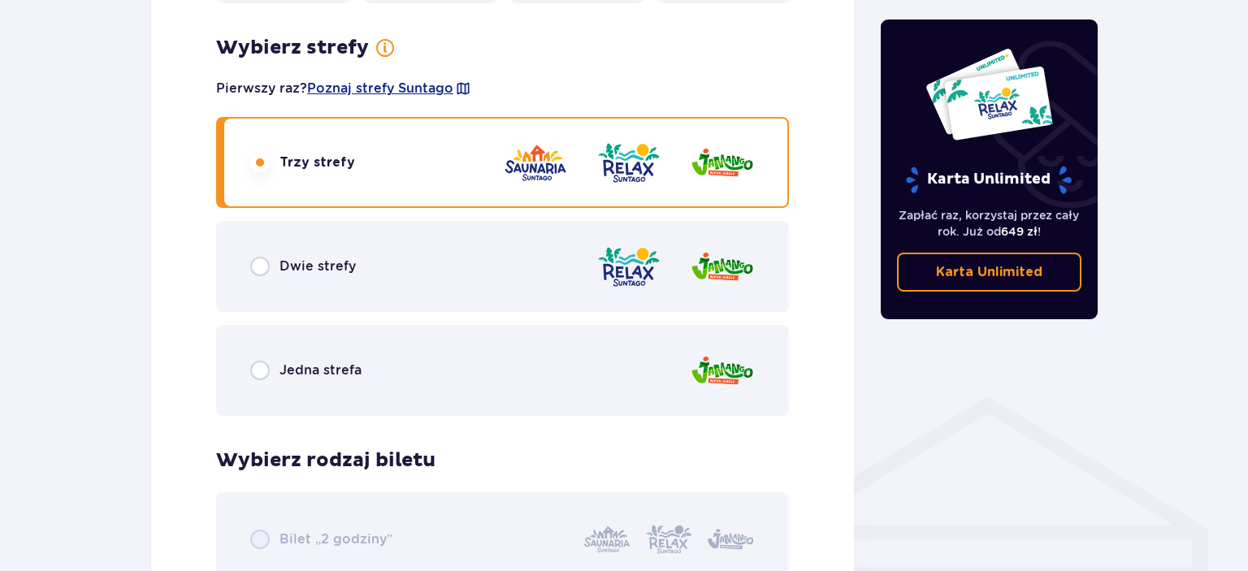
scroll to position [1352, 0]
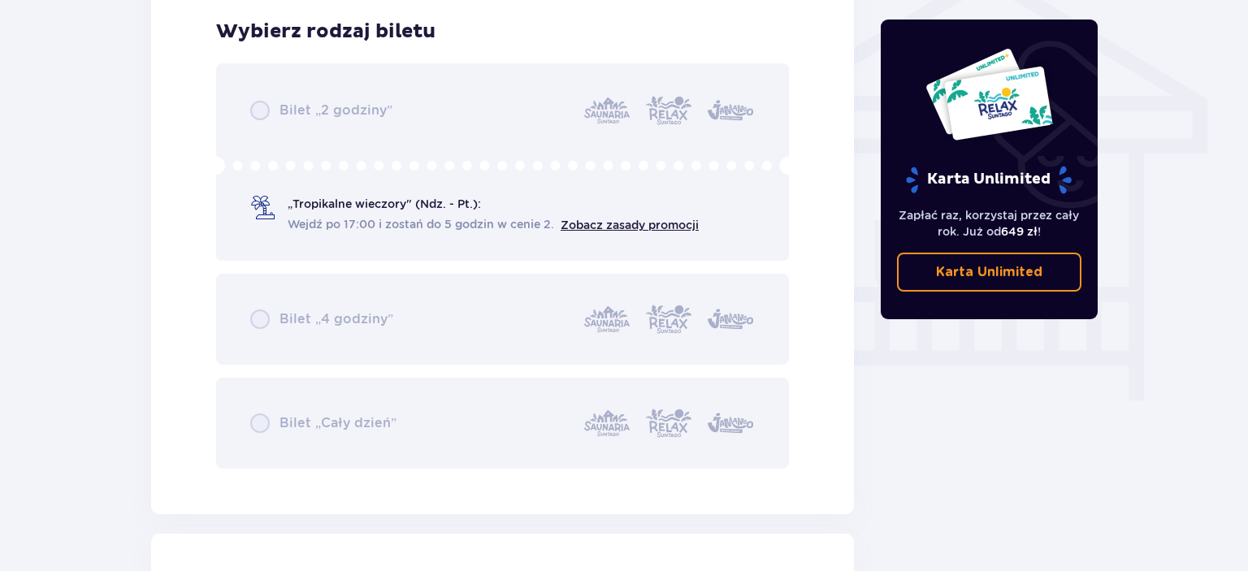
click at [658, 233] on div "Bilet „2 godziny” „Tropikalne wieczory" (Ndz. - Pt.): Wejdź po 17:00 i zostań d…" at bounding box center [502, 265] width 573 height 405
click at [660, 228] on div "Bilet „2 godziny” „Tropikalne wieczory" (Ndz. - Pt.): Wejdź po 17:00 i zostań d…" at bounding box center [502, 265] width 573 height 405
click at [660, 219] on div "Bilet „2 godziny” „Tropikalne wieczory" (Ndz. - Pt.): Wejdź po 17:00 i zostań d…" at bounding box center [502, 265] width 573 height 405
drag, startPoint x: 660, startPoint y: 219, endPoint x: 635, endPoint y: 219, distance: 24.4
click at [655, 219] on div "Bilet „2 godziny” „Tropikalne wieczory" (Ndz. - Pt.): Wejdź po 17:00 i zostań d…" at bounding box center [502, 265] width 573 height 405
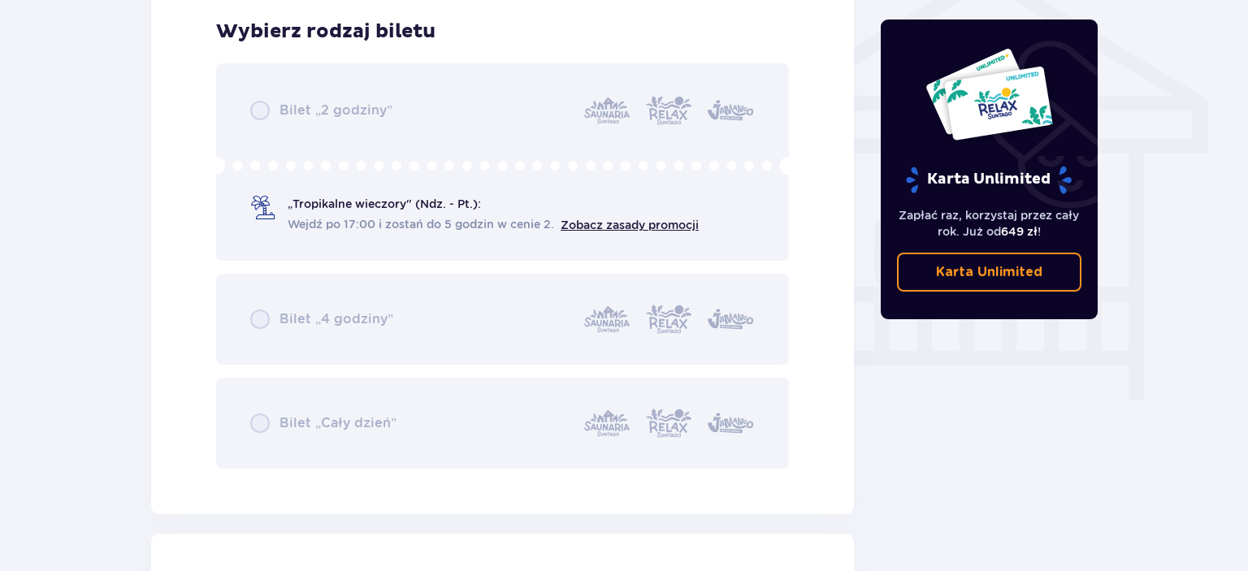
click at [586, 226] on div "Bilet „2 godziny” „Tropikalne wieczory" (Ndz. - Pt.): Wejdź po 17:00 i zostań d…" at bounding box center [502, 265] width 573 height 405
click at [277, 227] on div "Bilet „2 godziny” „Tropikalne wieczory" (Ndz. - Pt.): Wejdź po 17:00 i zostań d…" at bounding box center [502, 265] width 573 height 405
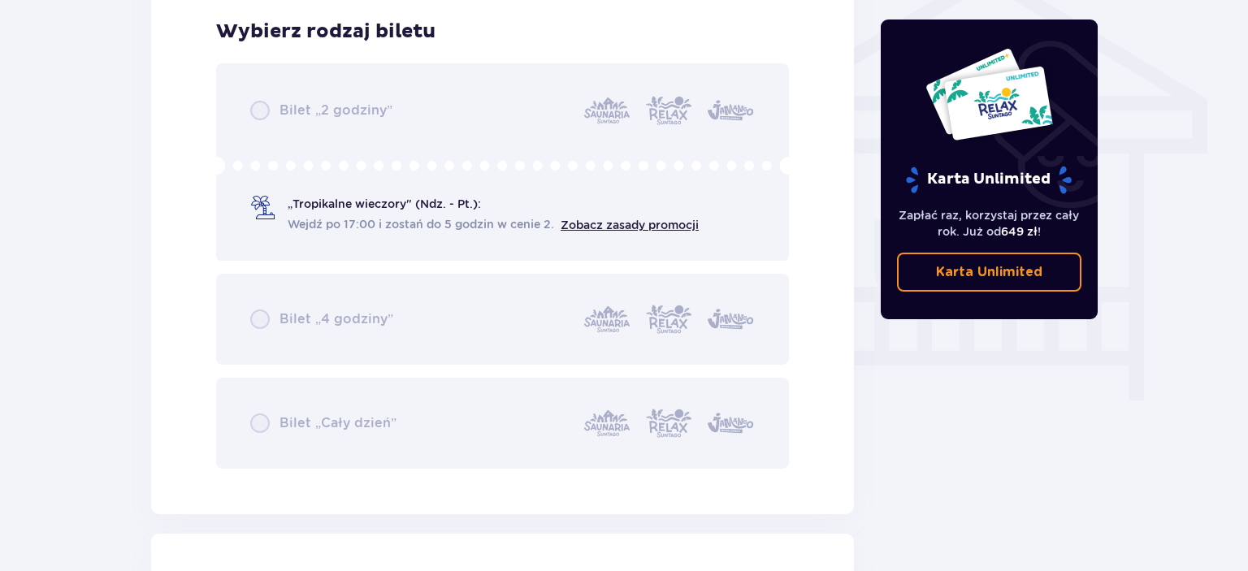
click at [277, 227] on div "Bilet „2 godziny” „Tropikalne wieczory" (Ndz. - Pt.): Wejdź po 17:00 i zostań d…" at bounding box center [502, 265] width 573 height 405
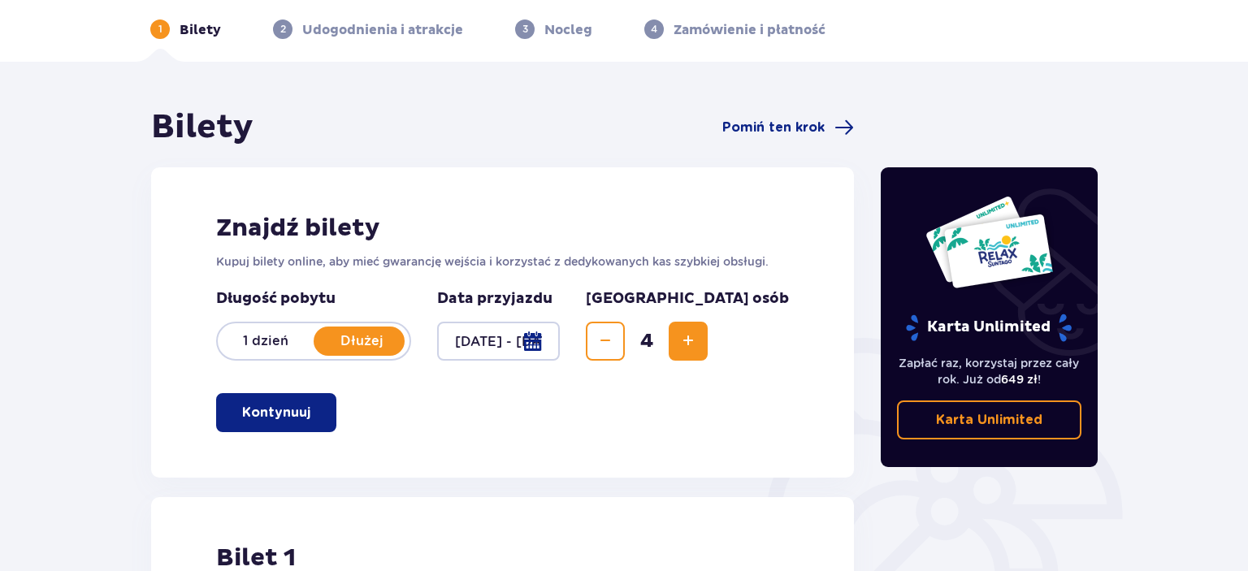
scroll to position [0, 0]
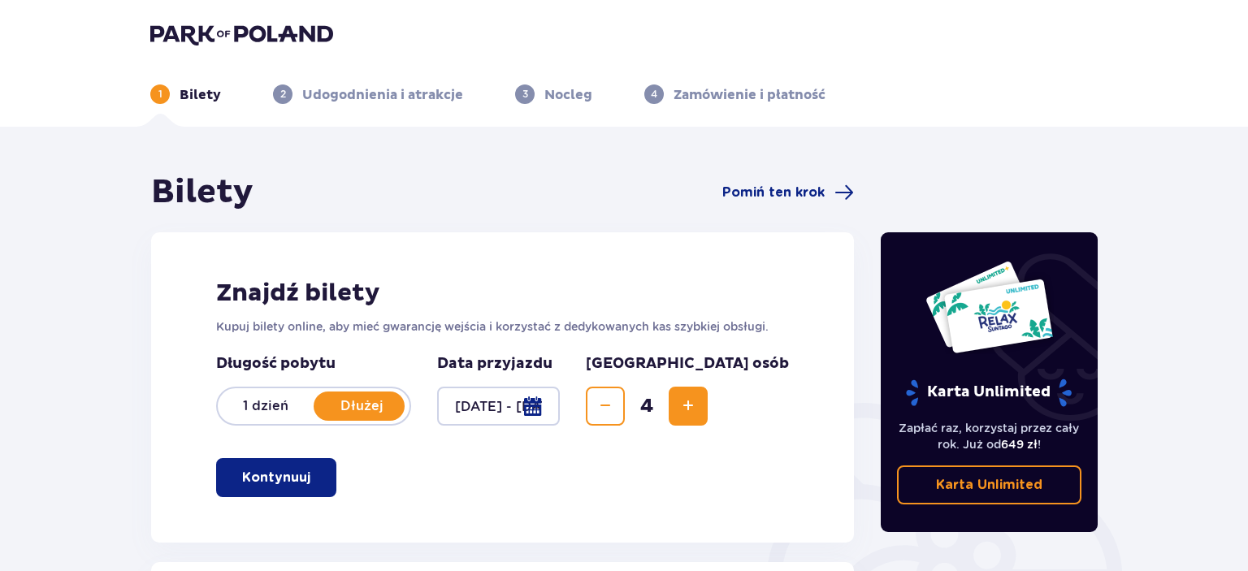
click at [239, 22] on header "1 Bilety 2 Udogodnienia i atrakcje 3 Nocleg 4 Zamówienie i płatność" at bounding box center [624, 63] width 1248 height 127
click at [231, 28] on img at bounding box center [241, 34] width 183 height 23
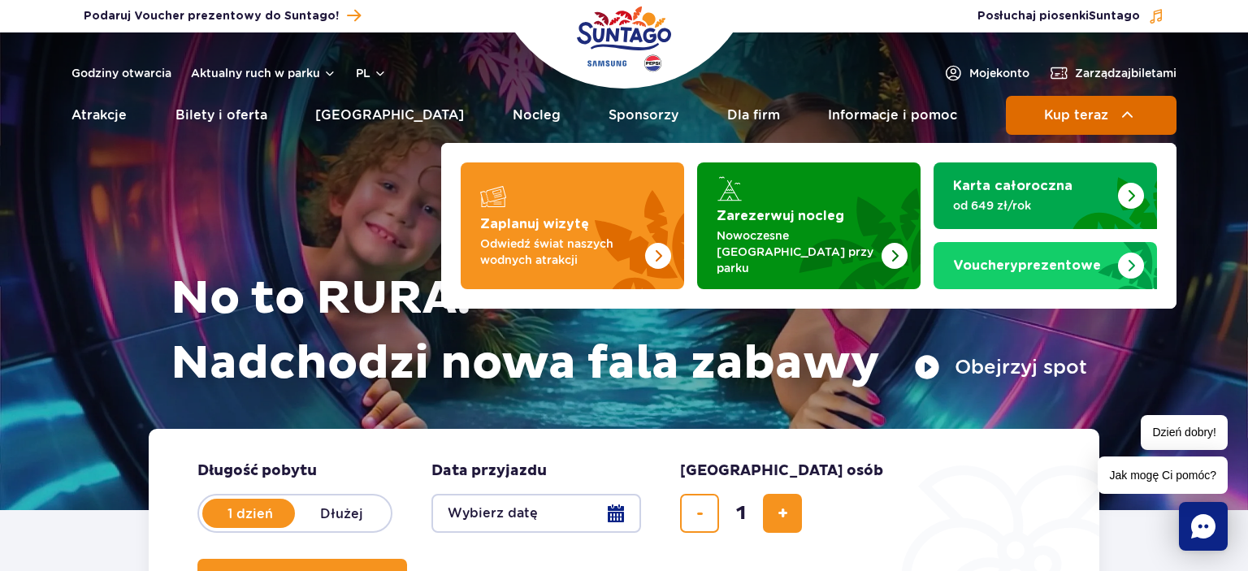
click at [1106, 106] on button "Kup teraz" at bounding box center [1091, 115] width 171 height 39
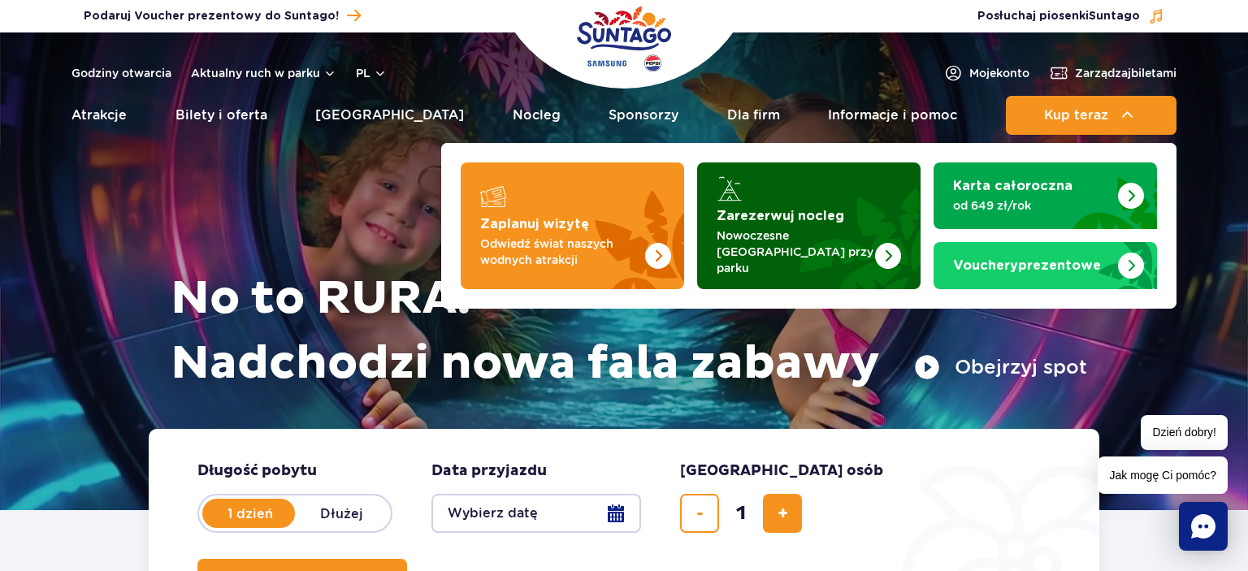
click at [810, 217] on strong "Zarezerwuj nocleg" at bounding box center [780, 216] width 128 height 13
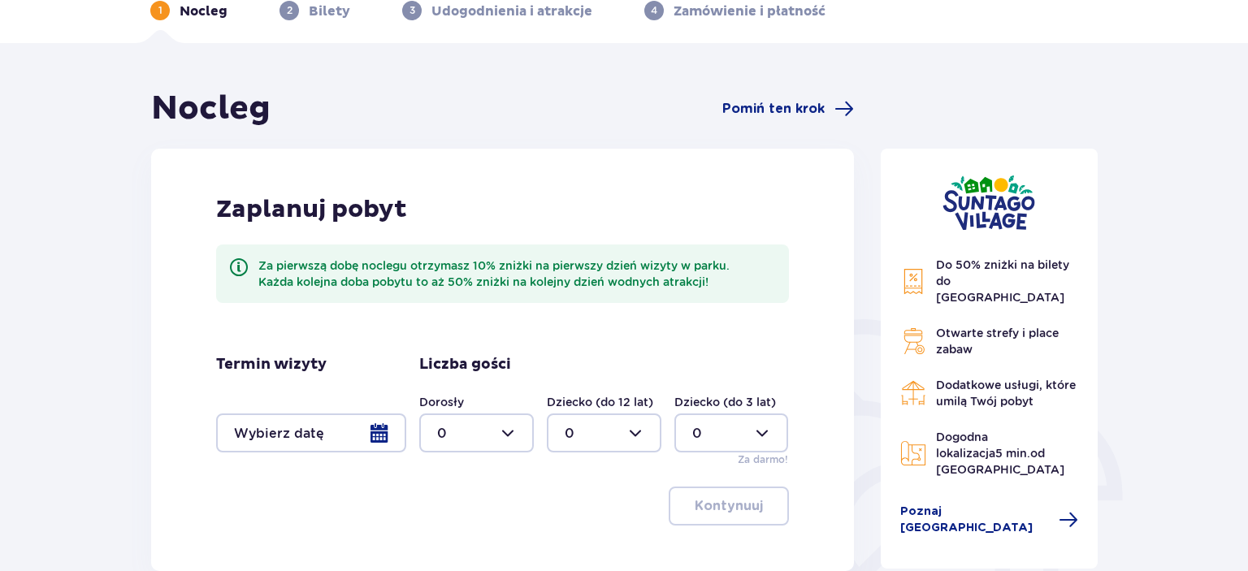
scroll to position [171, 0]
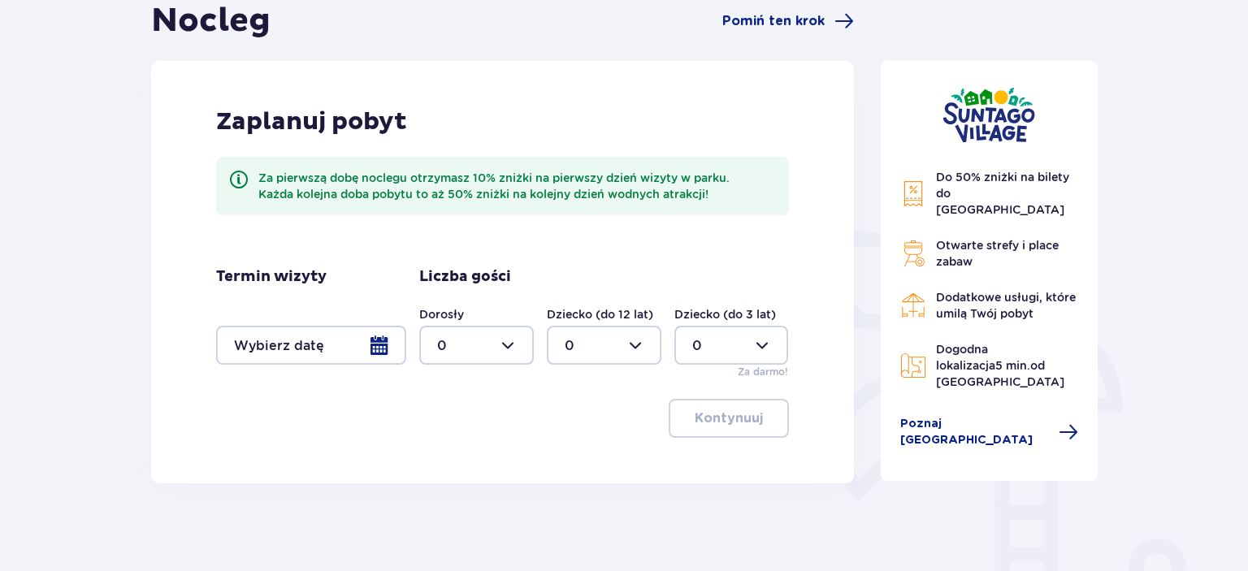
click at [312, 338] on div at bounding box center [311, 345] width 190 height 39
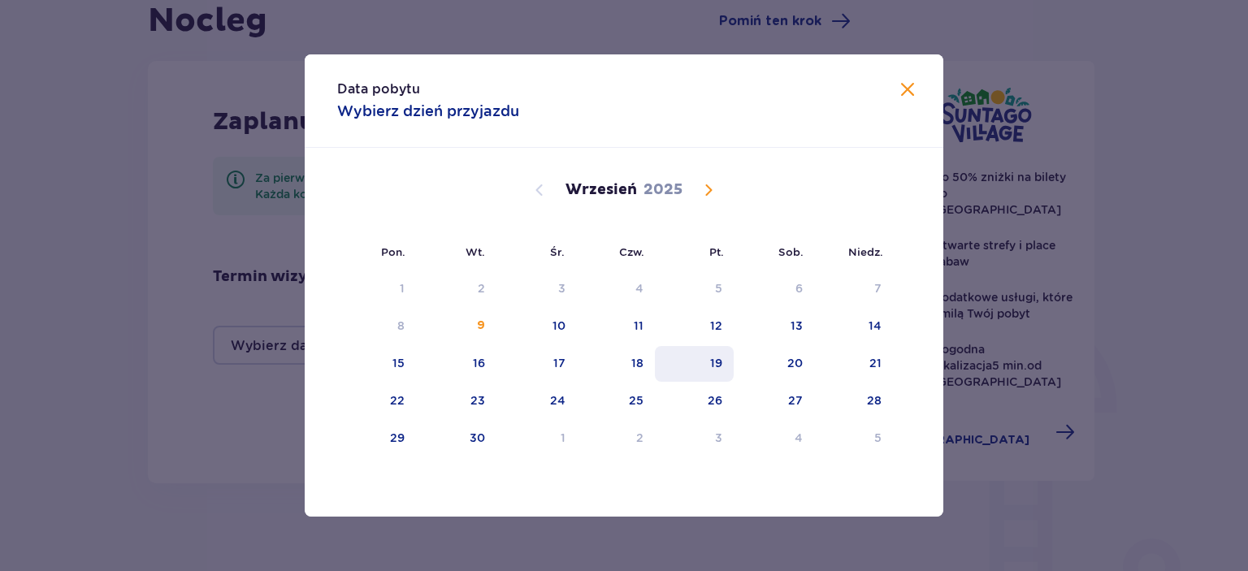
click at [716, 366] on div "19" at bounding box center [716, 363] width 12 height 16
click at [880, 363] on div "21" at bounding box center [875, 363] width 12 height 16
type input "[DATE] - [DATE]"
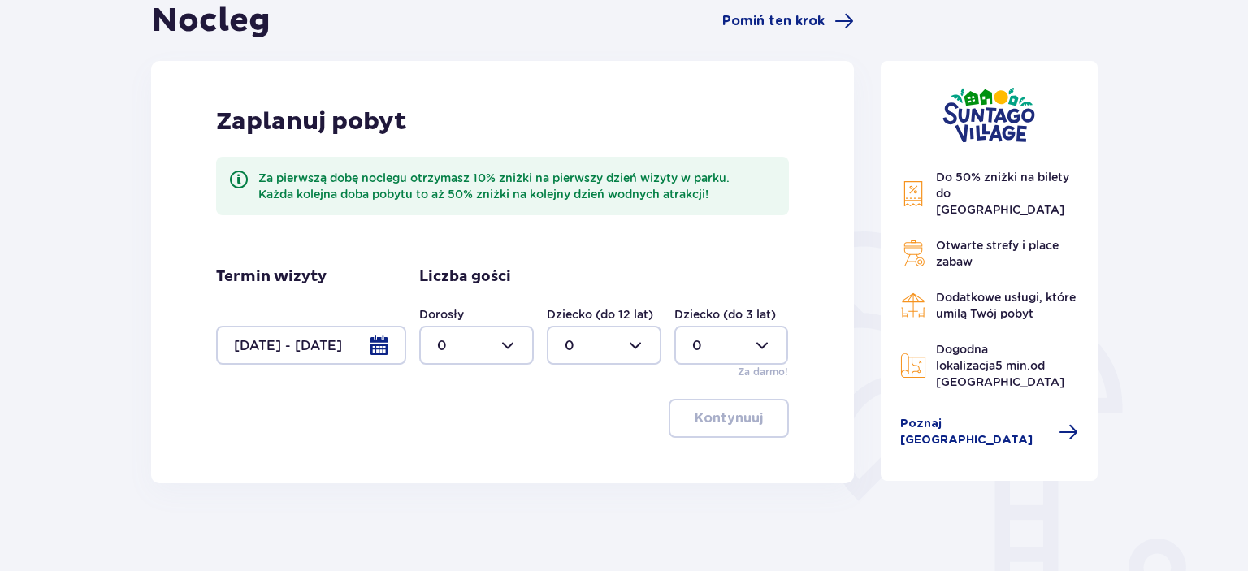
click at [469, 343] on div at bounding box center [476, 345] width 115 height 39
click at [474, 454] on div "2" at bounding box center [476, 463] width 79 height 18
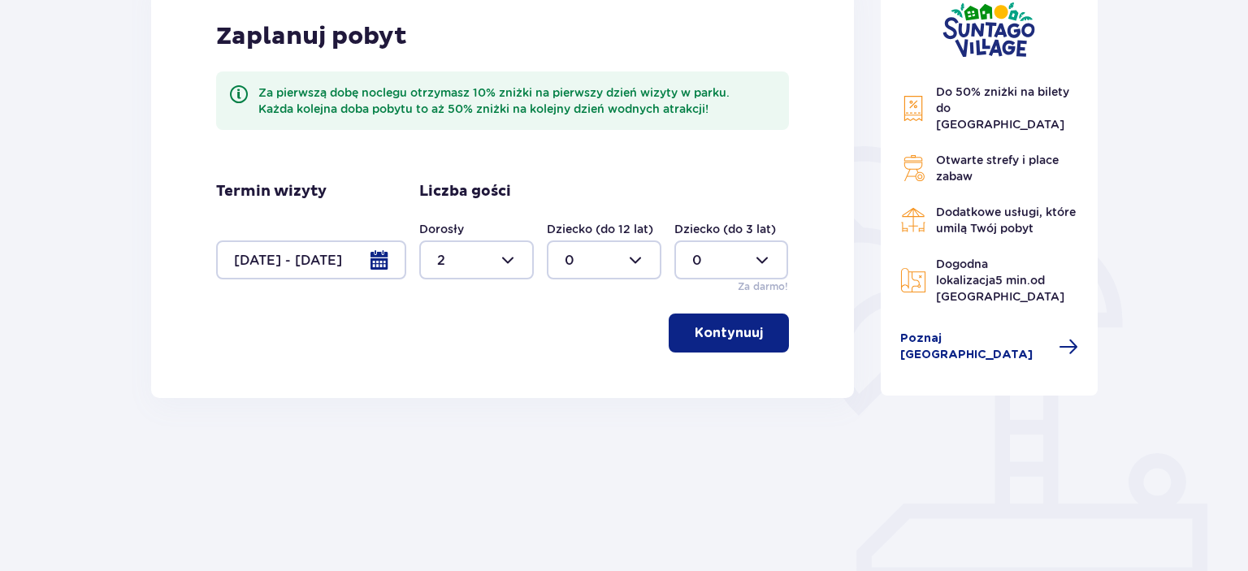
click at [494, 262] on div at bounding box center [476, 259] width 115 height 39
click at [469, 403] on div "3" at bounding box center [476, 412] width 79 height 18
type input "3"
click at [611, 248] on div at bounding box center [604, 259] width 115 height 39
click at [599, 335] on div "1" at bounding box center [603, 344] width 79 height 18
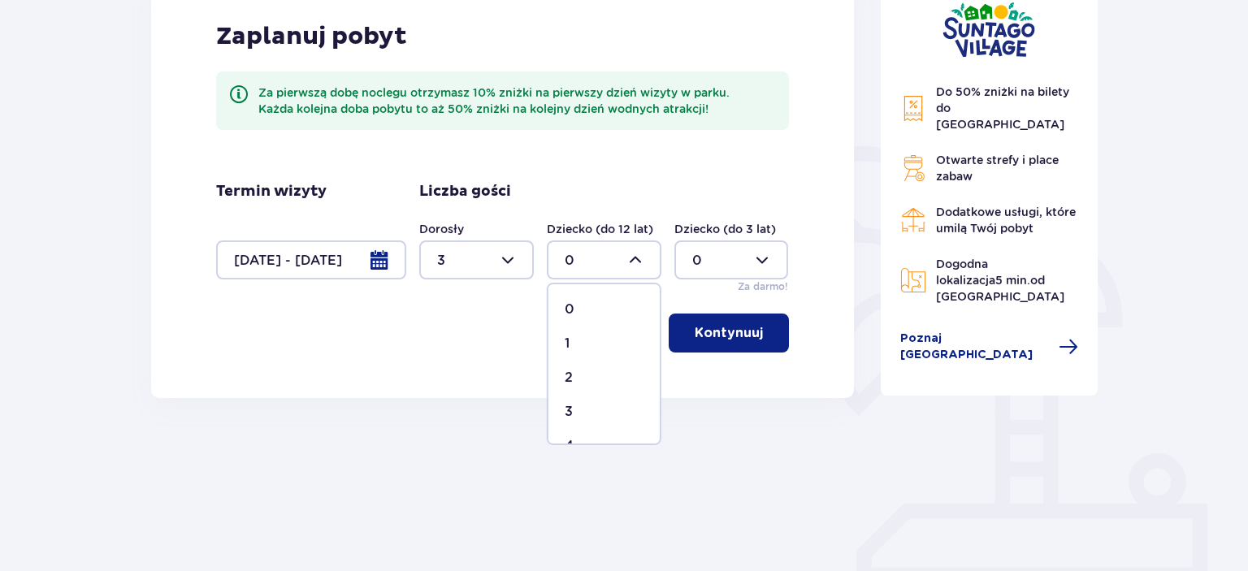
type input "1"
click at [723, 333] on p "Kontynuuj" at bounding box center [728, 333] width 68 height 18
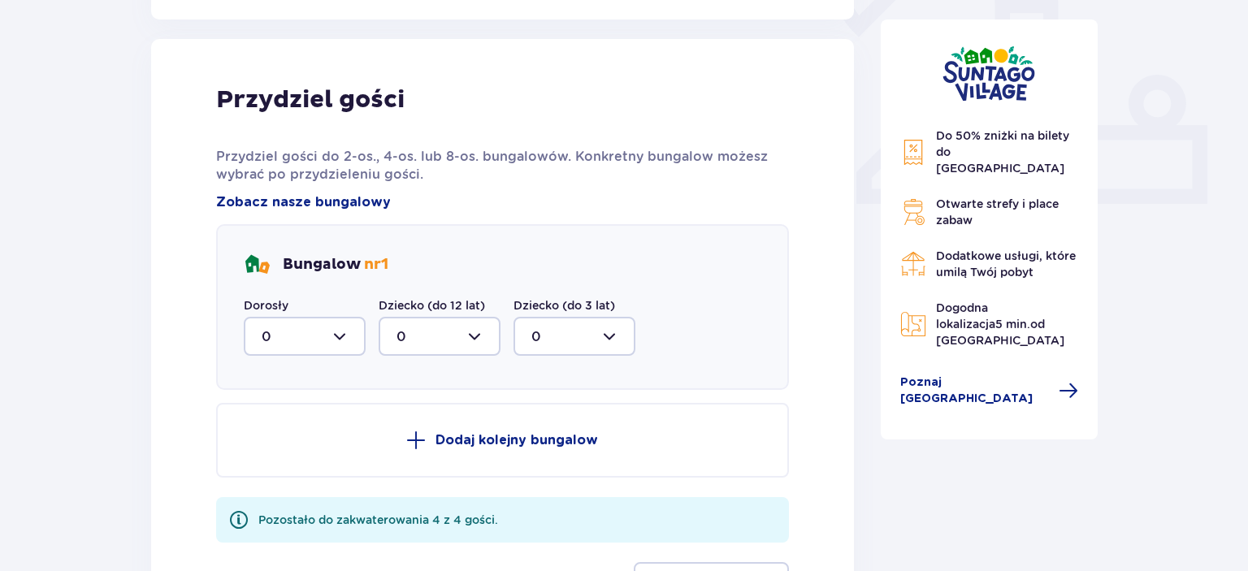
scroll to position [807, 0]
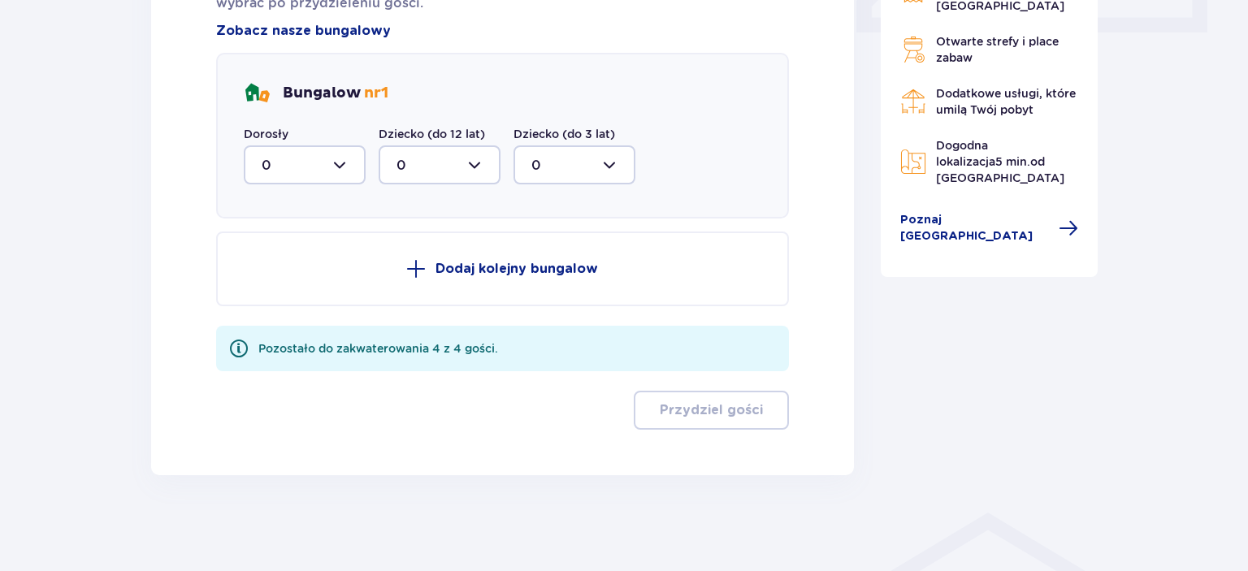
click at [308, 155] on div at bounding box center [305, 164] width 122 height 39
click at [313, 314] on div "3" at bounding box center [305, 317] width 86 height 18
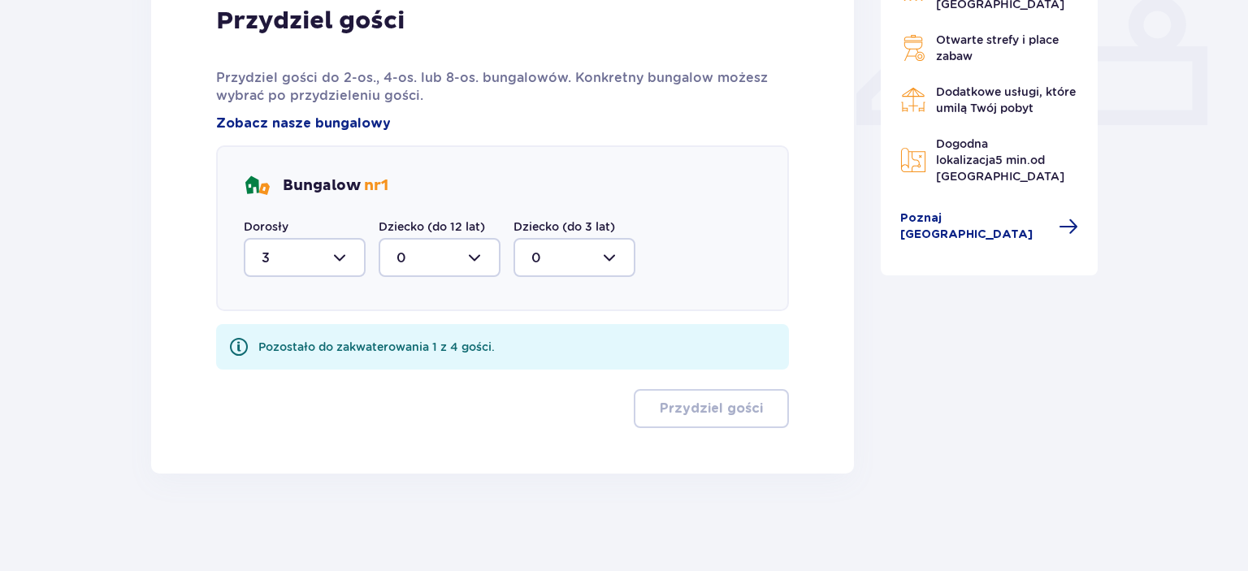
type input "3"
click at [435, 262] on div at bounding box center [439, 258] width 122 height 39
click at [422, 346] on div "1" at bounding box center [439, 342] width 86 height 18
type input "1"
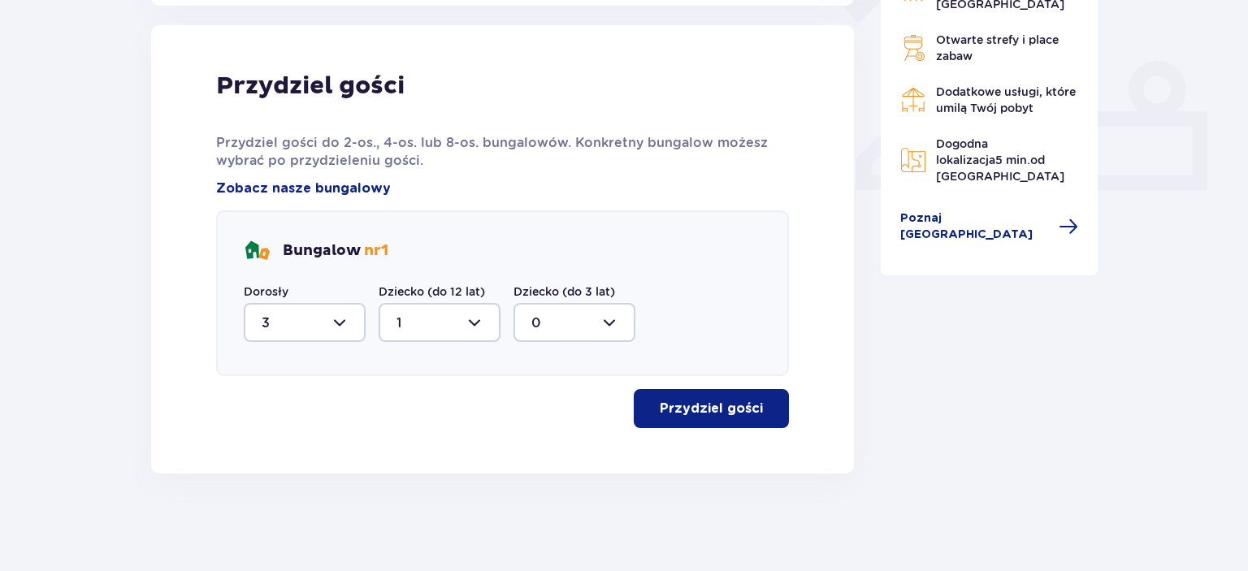
scroll to position [648, 0]
click at [772, 415] on span "button" at bounding box center [765, 409] width 19 height 19
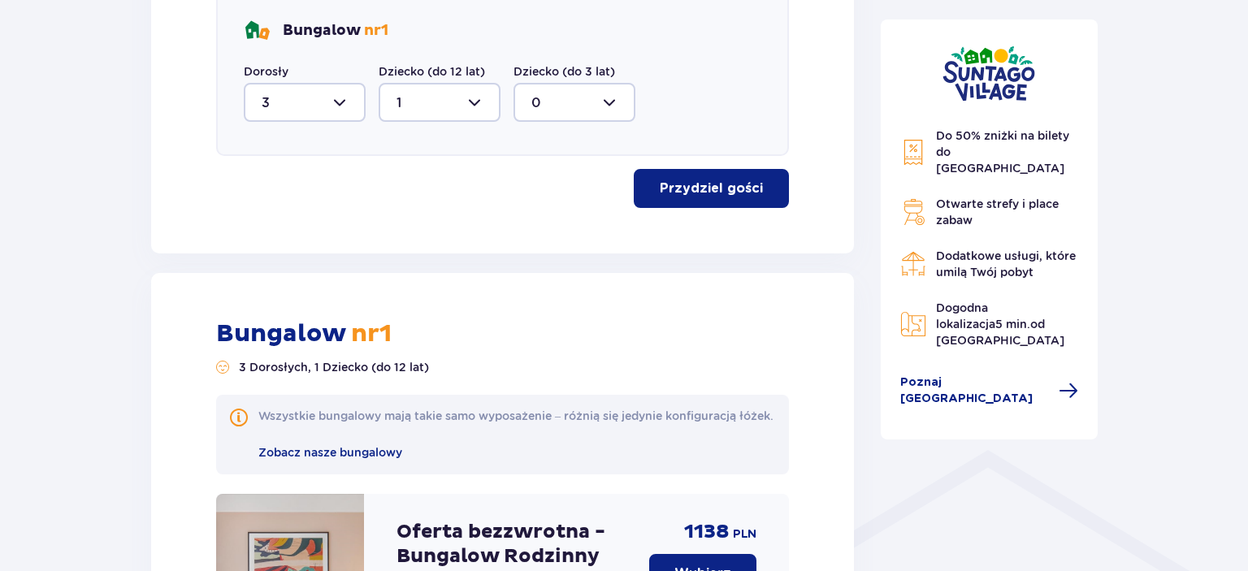
scroll to position [963, 0]
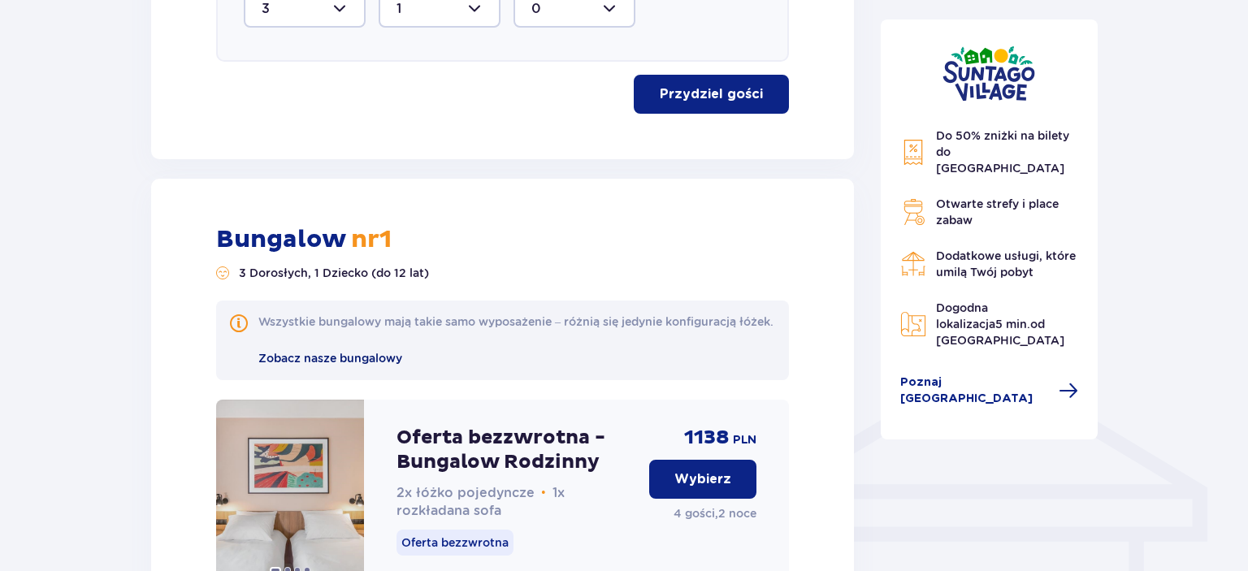
click at [359, 365] on span "Zobacz nasze bungalowy" at bounding box center [330, 358] width 144 height 13
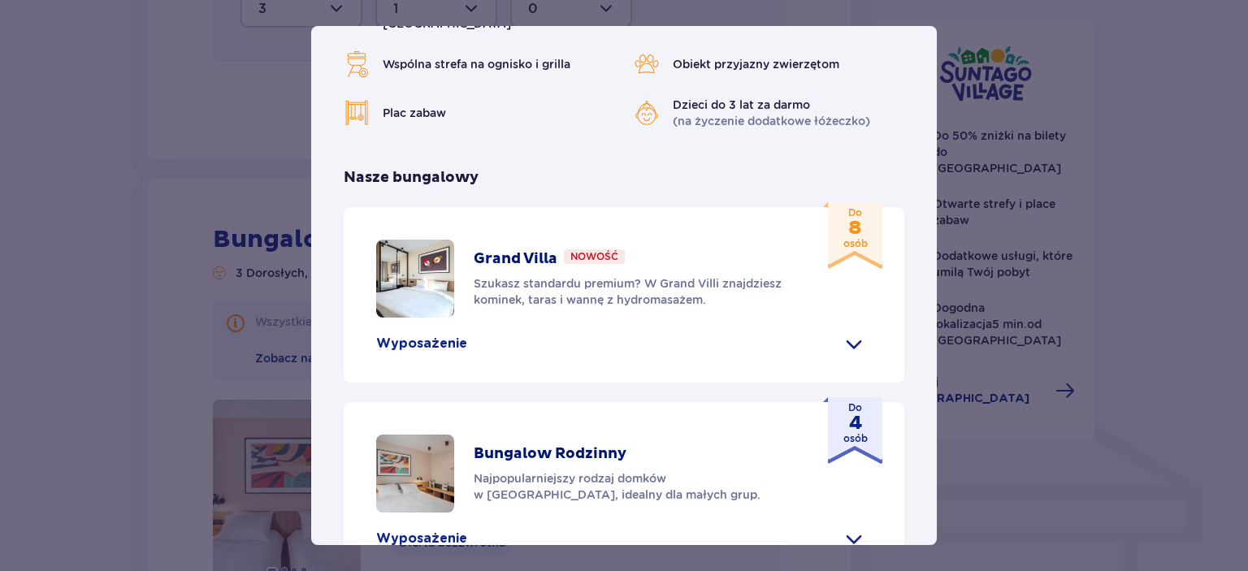
scroll to position [93, 0]
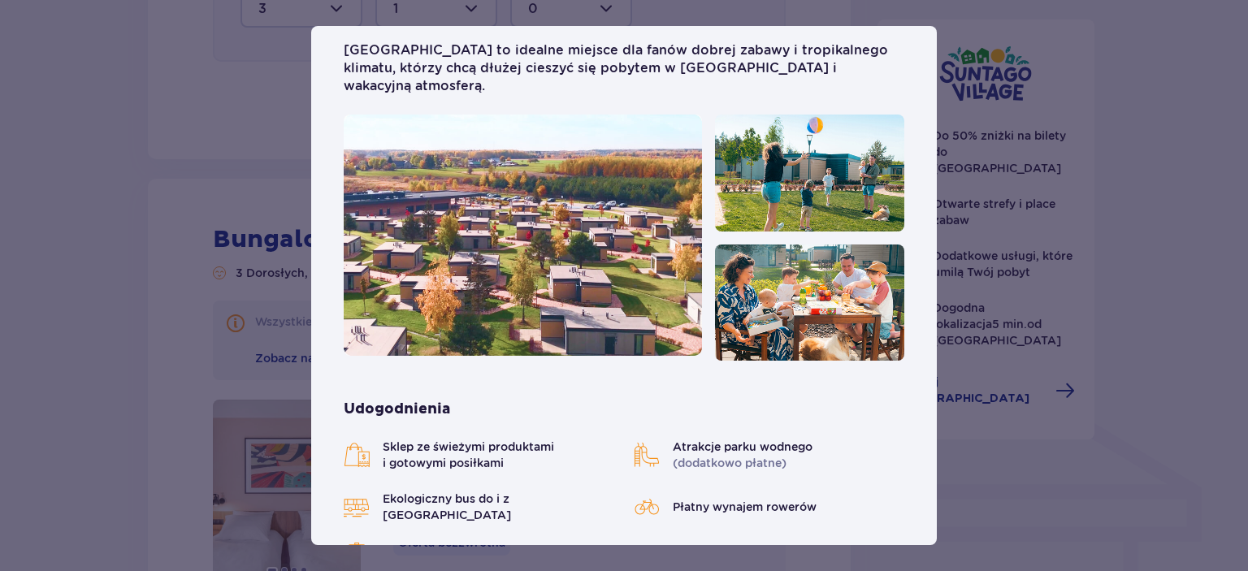
click at [1116, 413] on div "Suntago Village Suntago Village to idealne miejsce dla fanów dobrej zabawy i tr…" at bounding box center [624, 285] width 1248 height 571
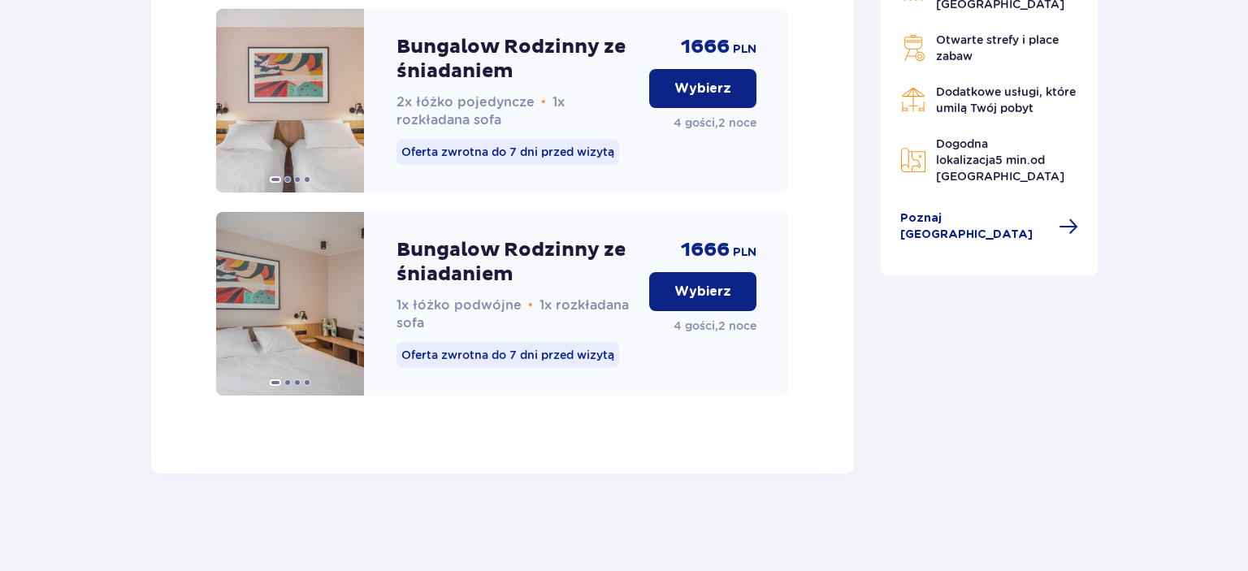
scroll to position [2593, 0]
click at [344, 300] on span at bounding box center [345, 303] width 13 height 13
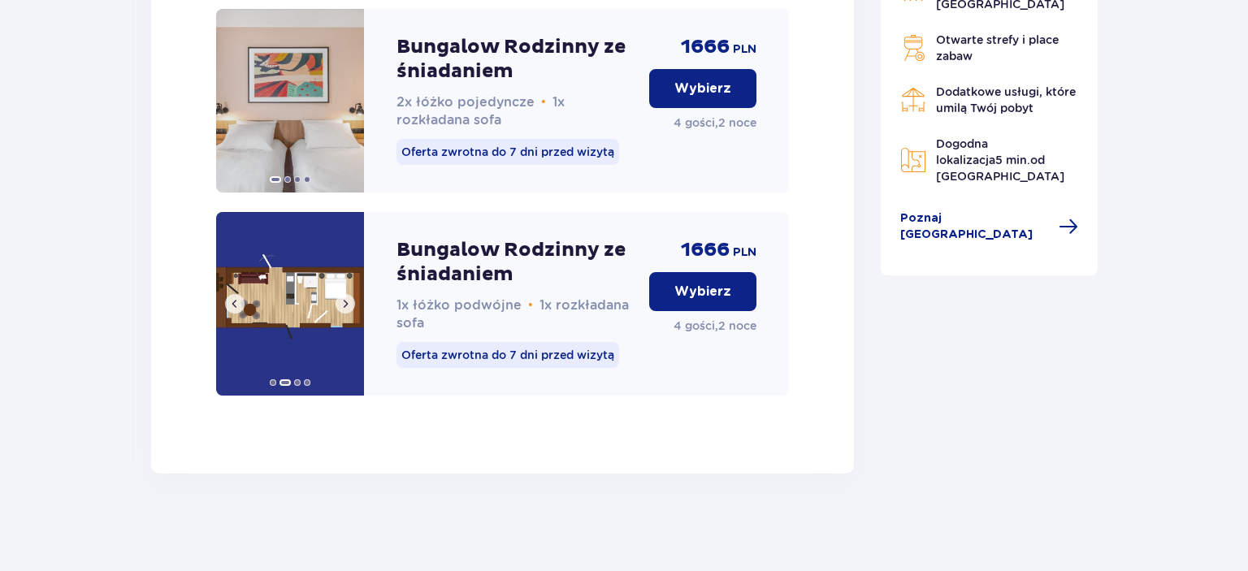
click at [344, 300] on span at bounding box center [345, 303] width 13 height 13
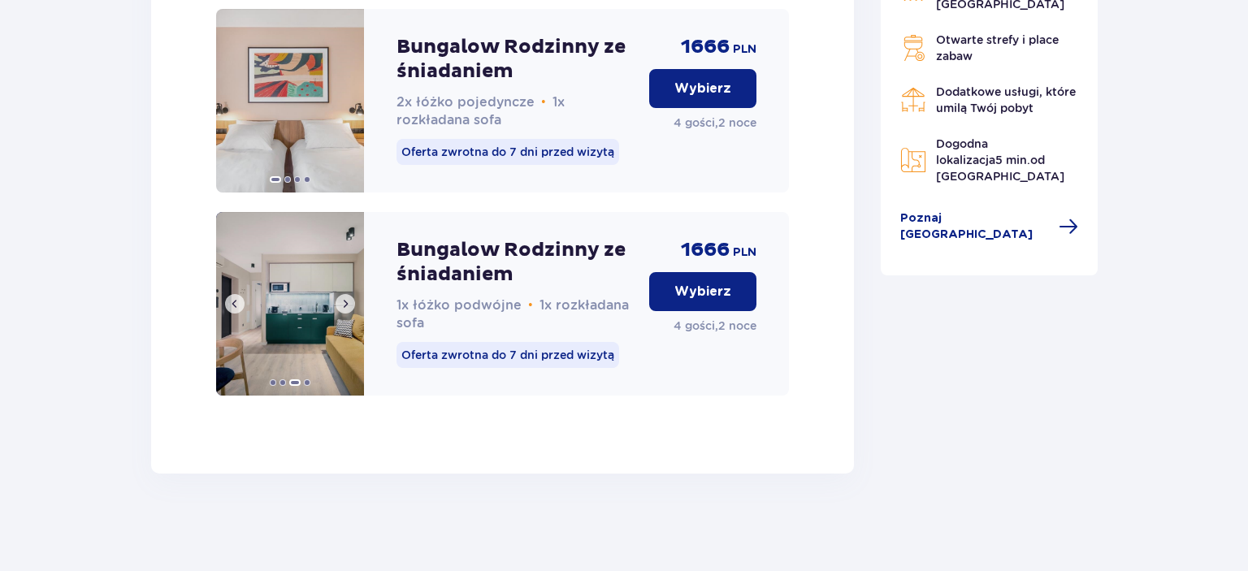
click at [344, 300] on span at bounding box center [345, 303] width 13 height 13
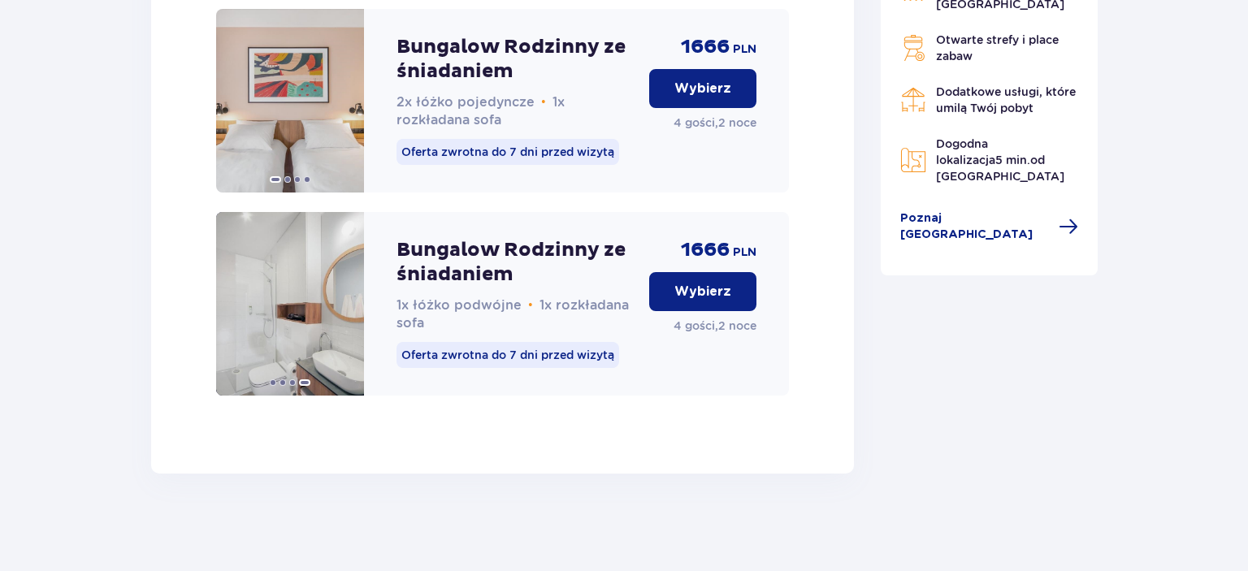
click at [719, 292] on p "Wybierz" at bounding box center [702, 292] width 57 height 18
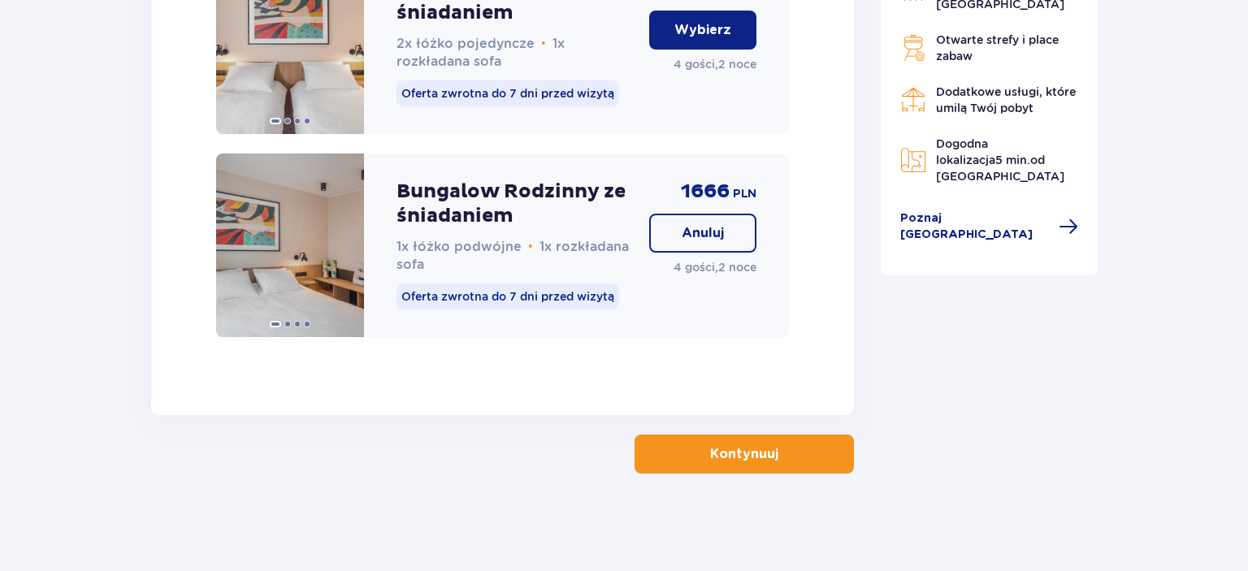
drag, startPoint x: 754, startPoint y: 455, endPoint x: 882, endPoint y: 435, distance: 129.9
click at [755, 455] on p "Kontynuuj" at bounding box center [744, 454] width 68 height 18
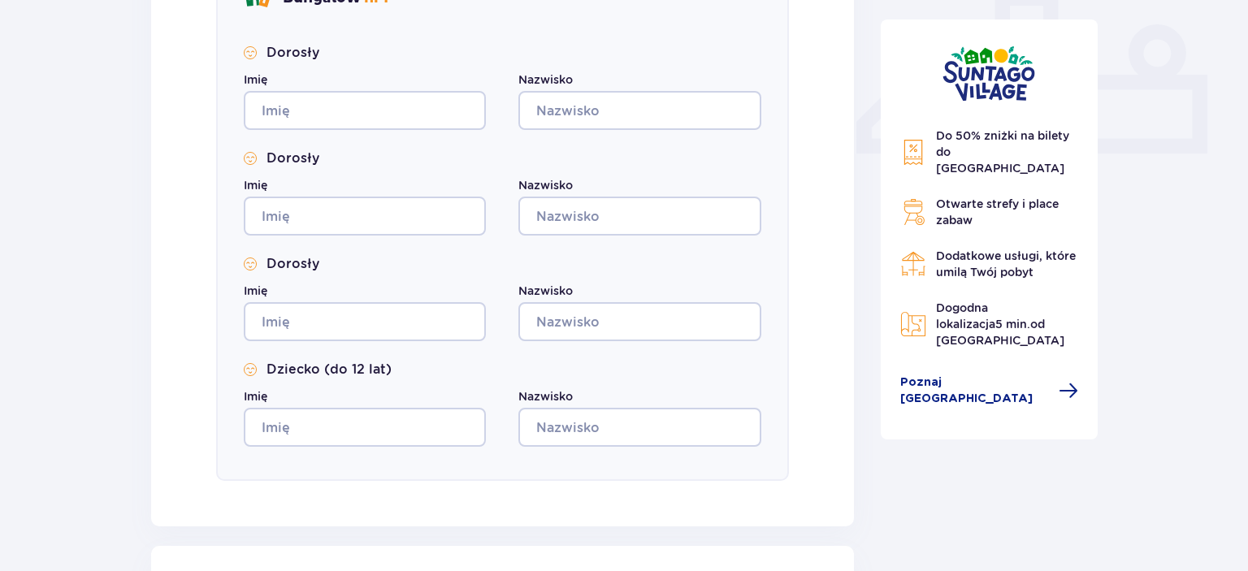
scroll to position [900, 0]
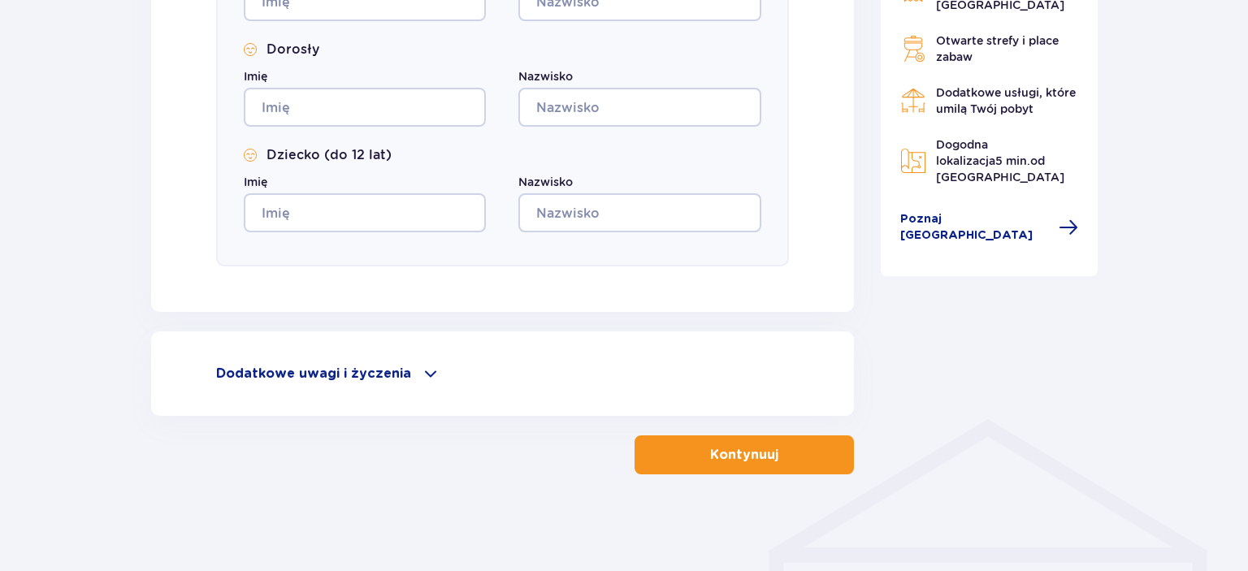
click at [325, 360] on div "Dodatkowe uwagi i życzenia Czy możemy Ci jeszcze w czymś pomóc? Daj nam znać! D…" at bounding box center [502, 373] width 703 height 84
click at [330, 368] on p "Dodatkowe uwagi i życzenia" at bounding box center [313, 374] width 195 height 18
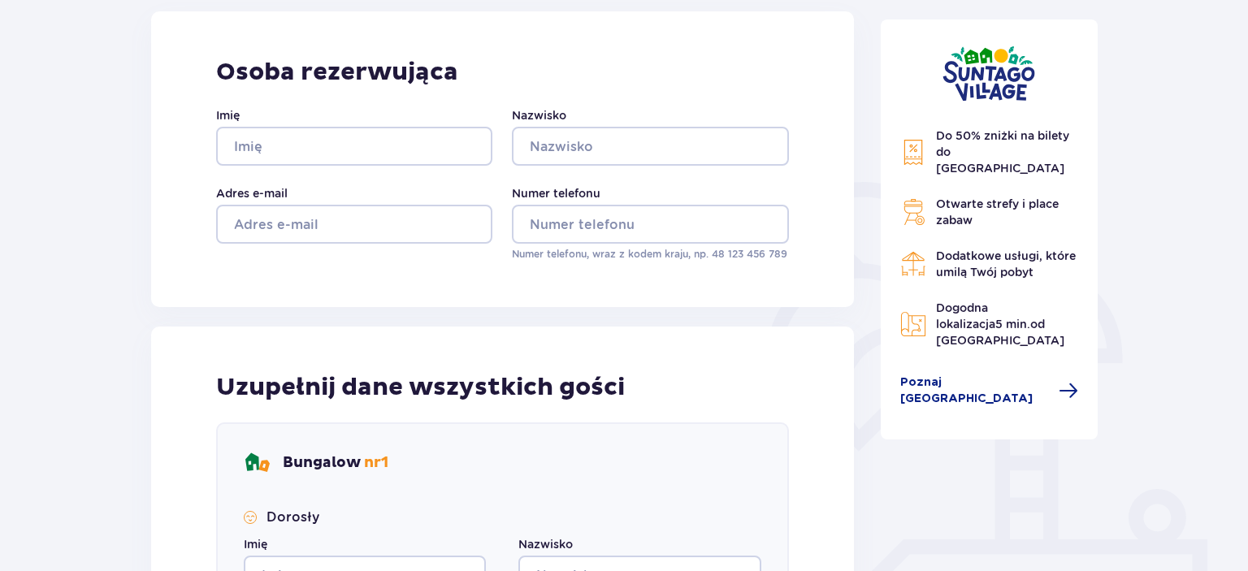
scroll to position [0, 0]
